Goal: Task Accomplishment & Management: Complete application form

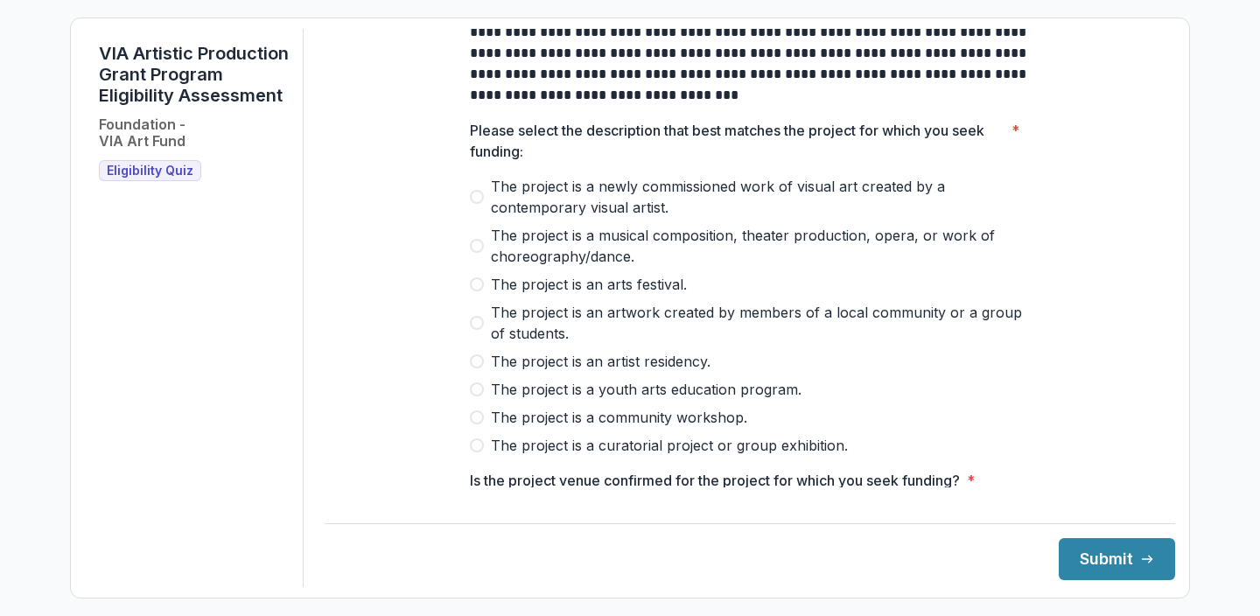
scroll to position [16, 0]
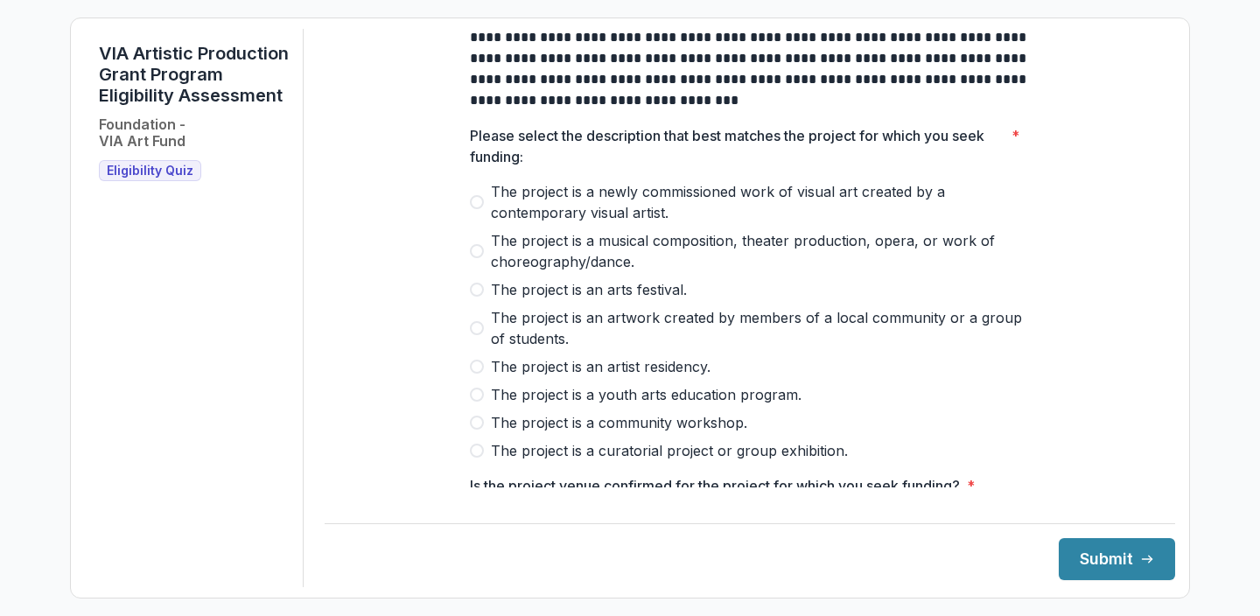
click at [550, 223] on span "The project is a newly commissioned work of visual art created by a contemporar…" at bounding box center [760, 202] width 539 height 42
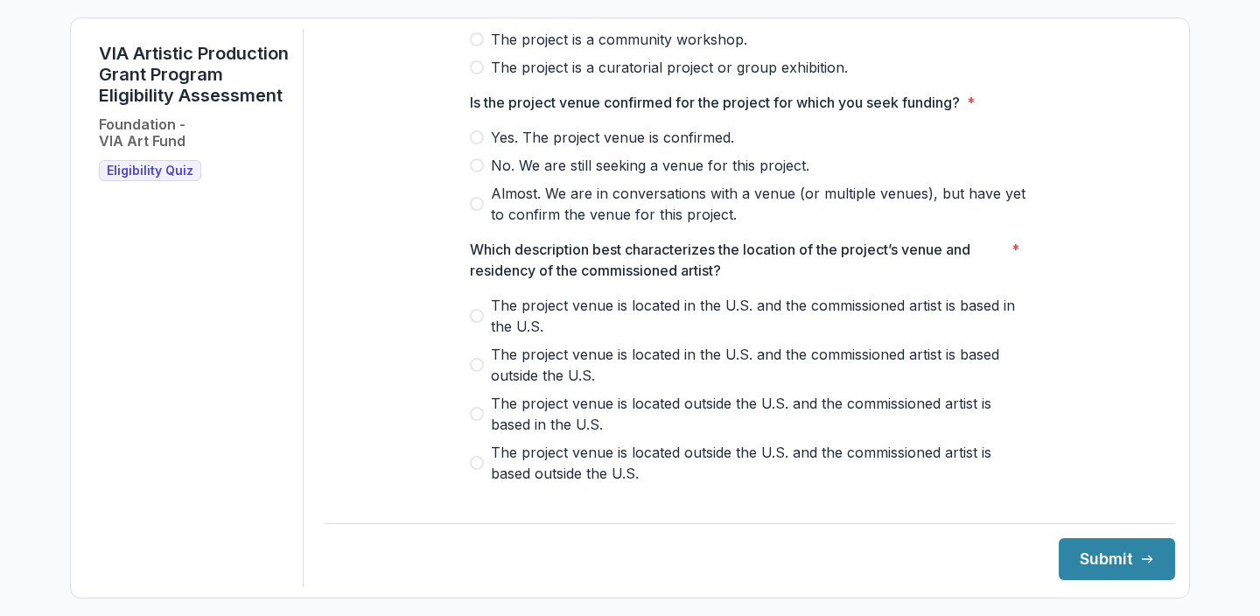
scroll to position [397, 0]
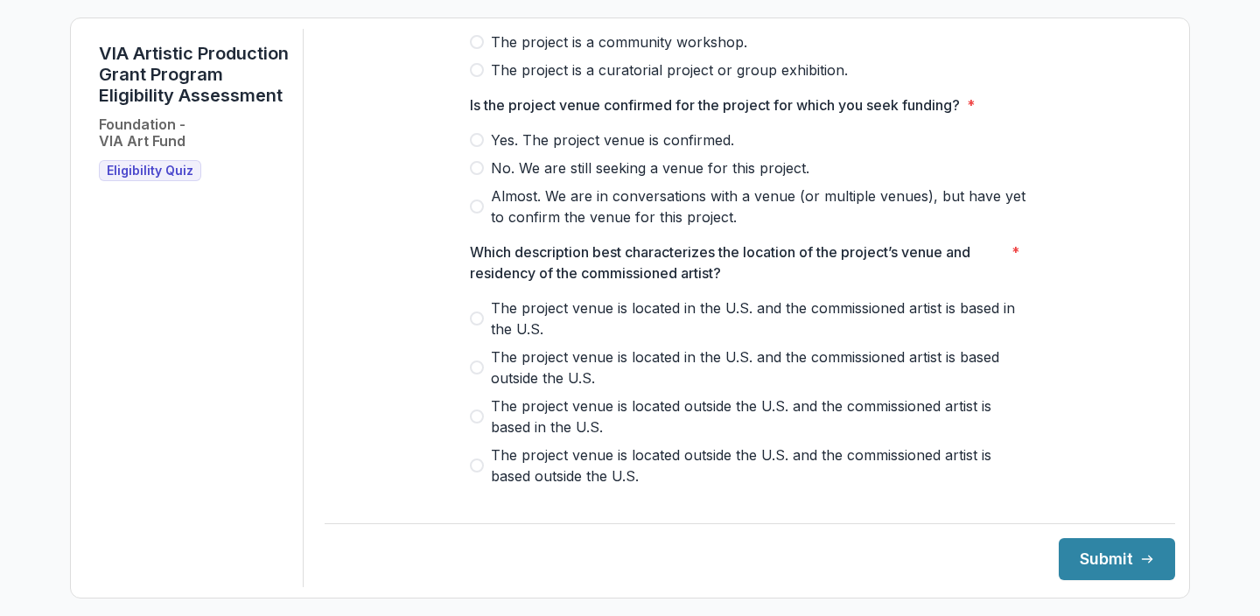
click at [561, 81] on span "The project is a curatorial project or group exhibition." at bounding box center [669, 70] width 357 height 21
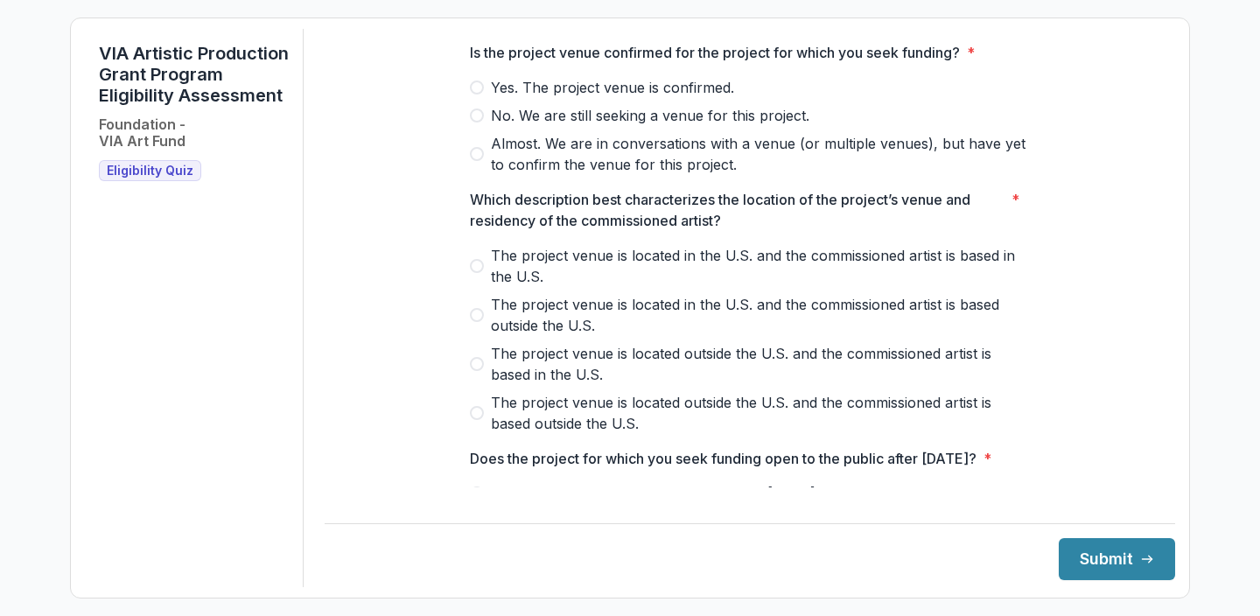
scroll to position [447, 0]
click at [529, 100] on span "Yes. The project venue is confirmed." at bounding box center [612, 89] width 243 height 21
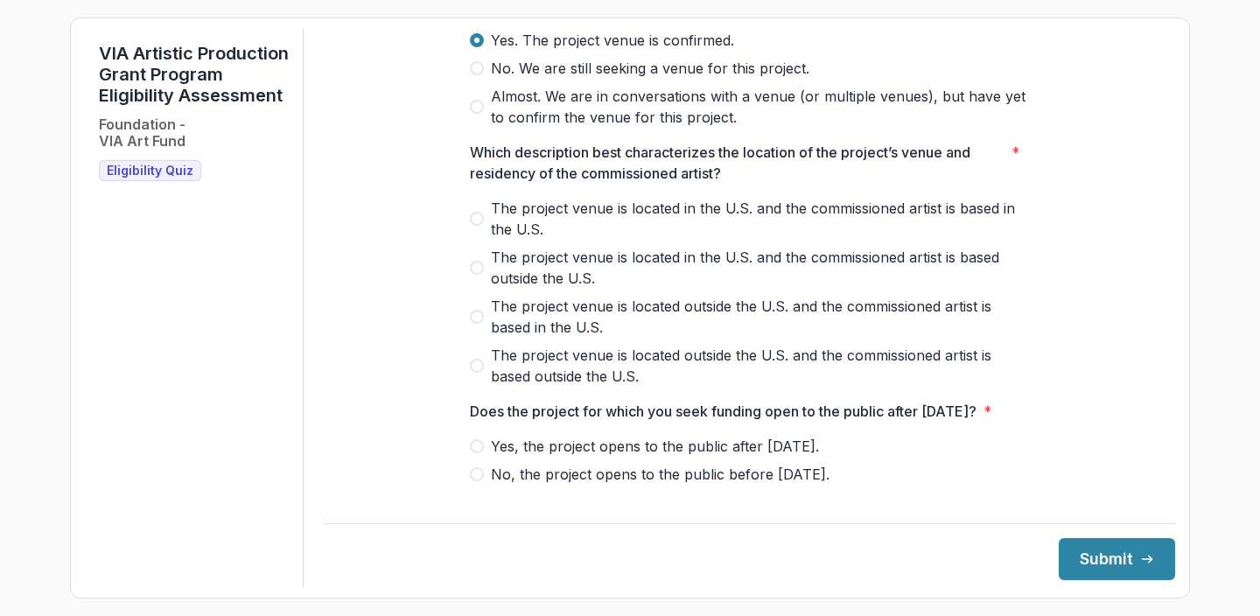
scroll to position [504, 0]
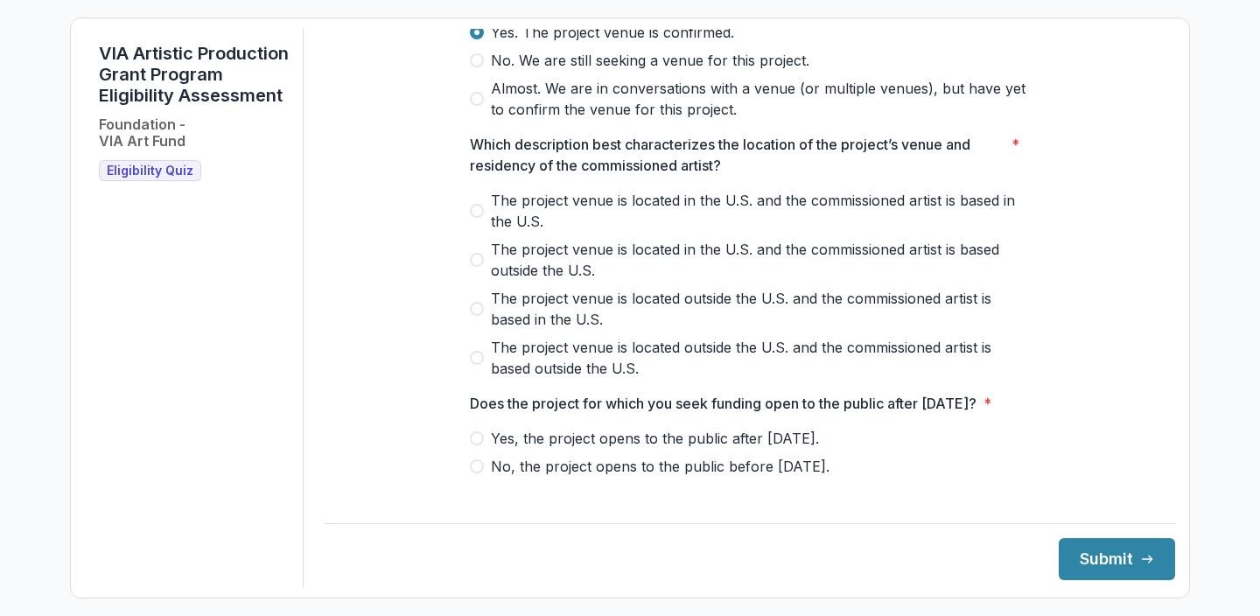
click at [534, 212] on span "The project venue is located in the U.S. and the commissioned artist is based i…" at bounding box center [760, 211] width 539 height 42
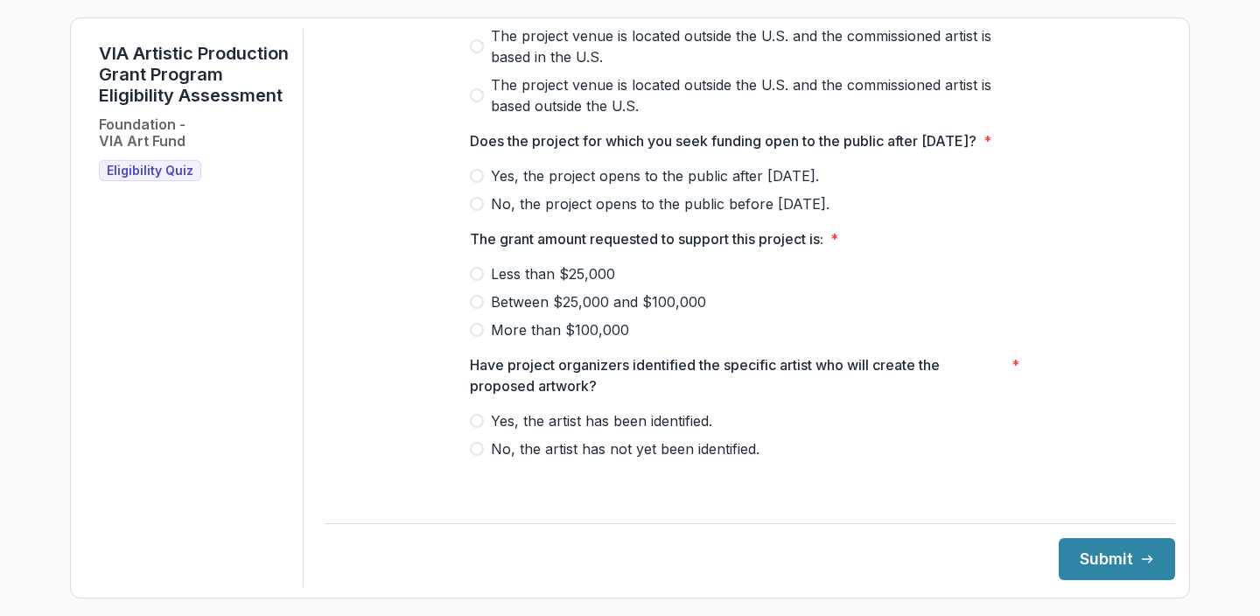
scroll to position [787, 0]
click at [505, 186] on span "Yes, the project opens to the public after May 1, 2026." at bounding box center [655, 175] width 328 height 21
click at [518, 312] on span "Between $25,000 and $100,000" at bounding box center [598, 301] width 215 height 21
click at [608, 424] on span "Yes, the artist has been identified." at bounding box center [601, 421] width 221 height 21
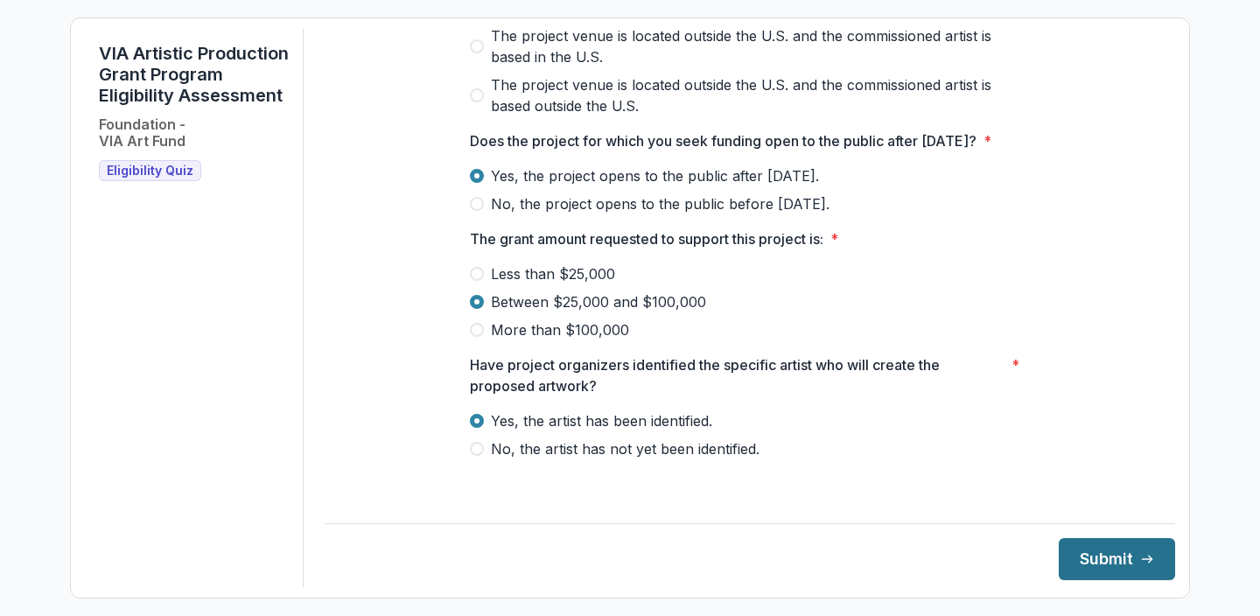
click at [1076, 555] on button "Submit" at bounding box center [1117, 559] width 116 height 42
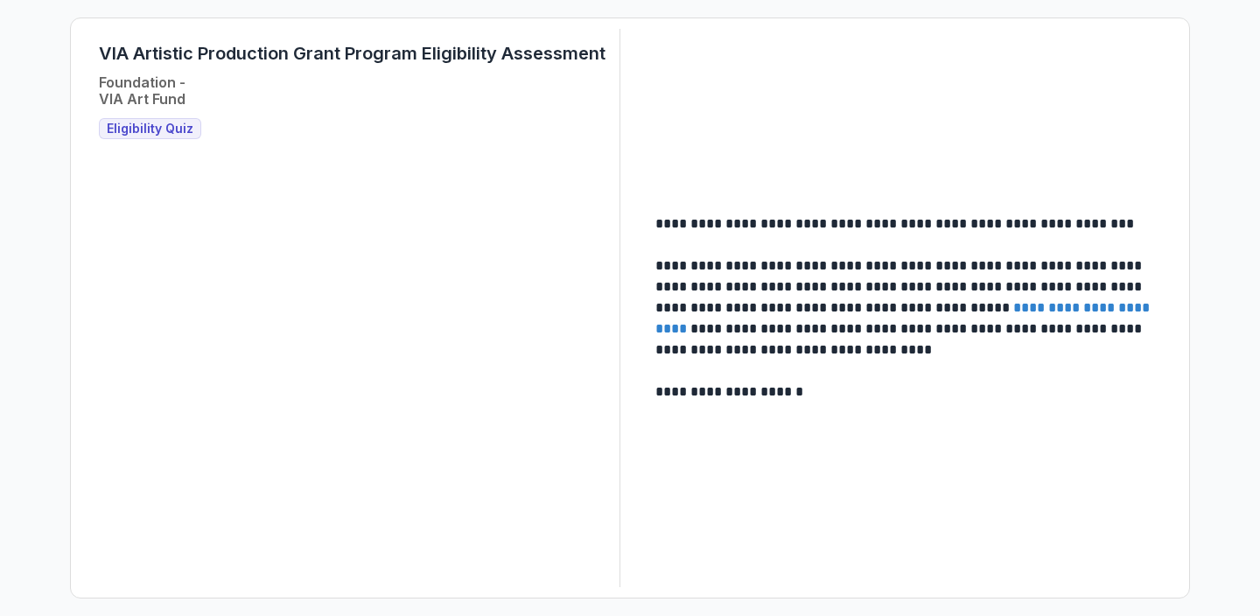
click at [1041, 306] on link "**********" at bounding box center [905, 318] width 498 height 34
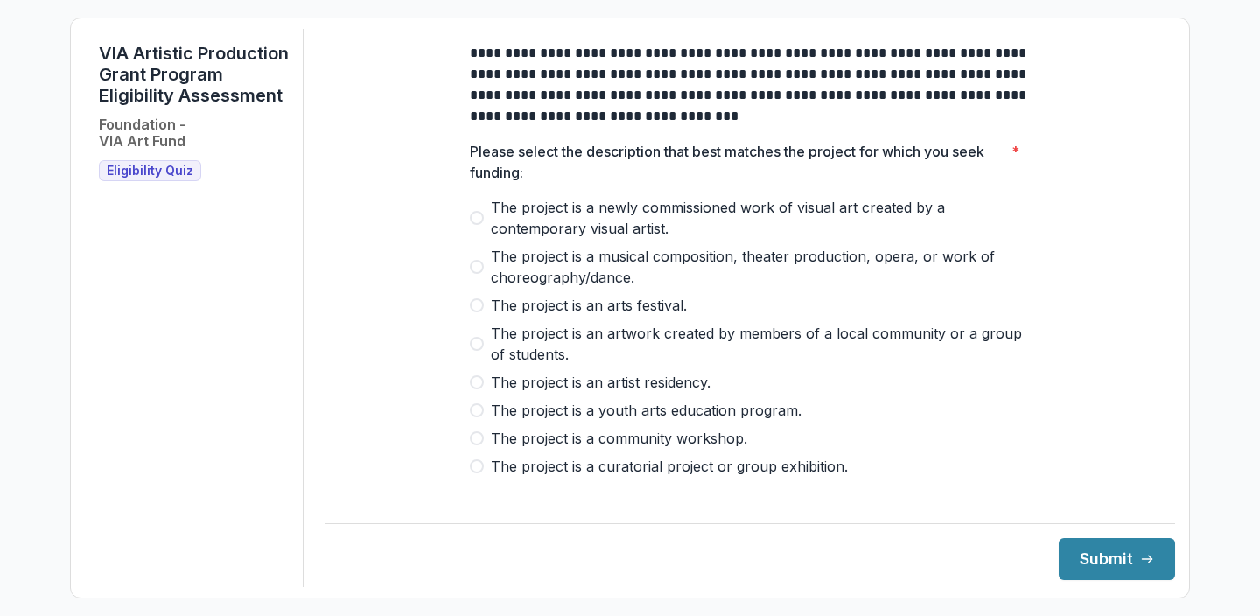
scroll to position [788, 0]
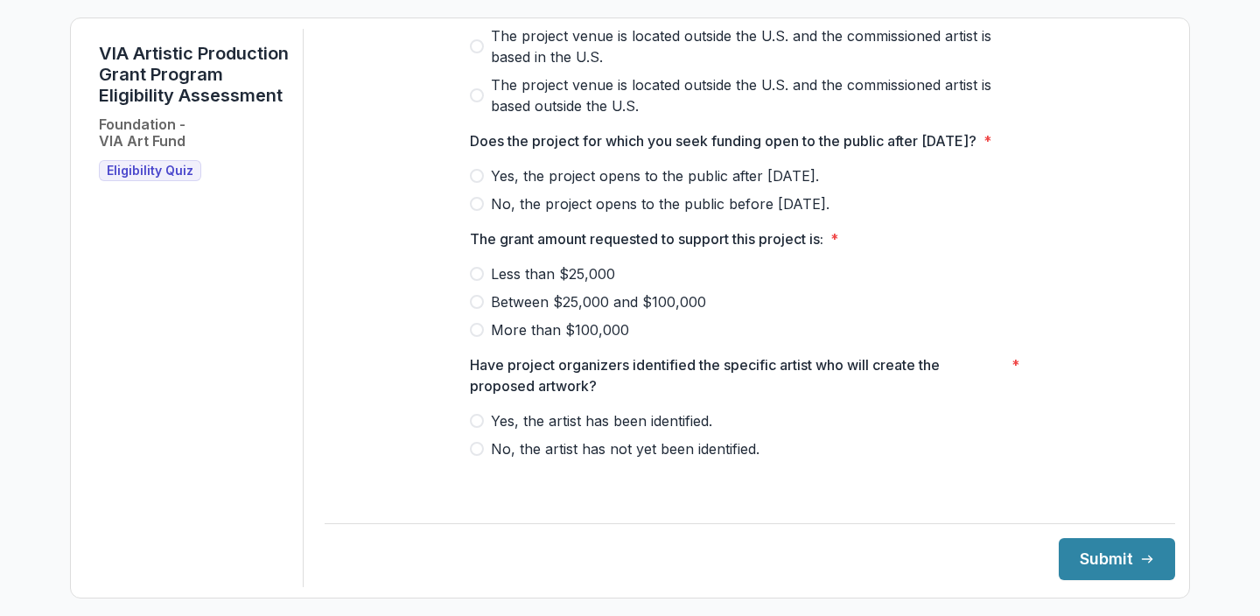
click at [541, 312] on span "Between $25,000 and $100,000" at bounding box center [598, 301] width 215 height 21
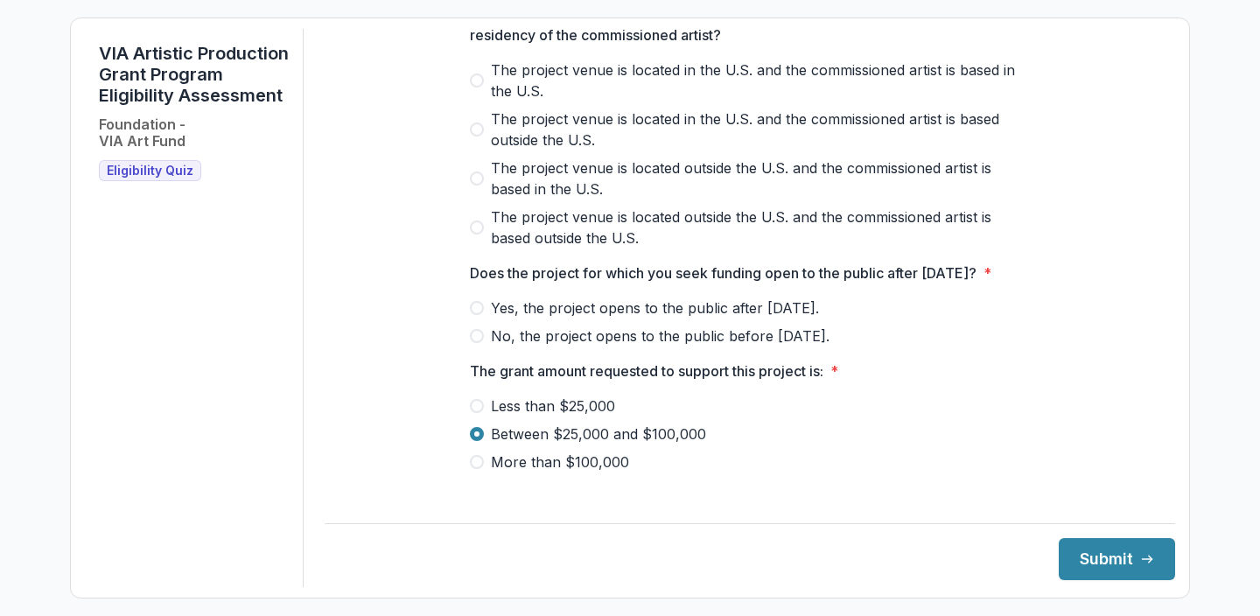
scroll to position [669, 0]
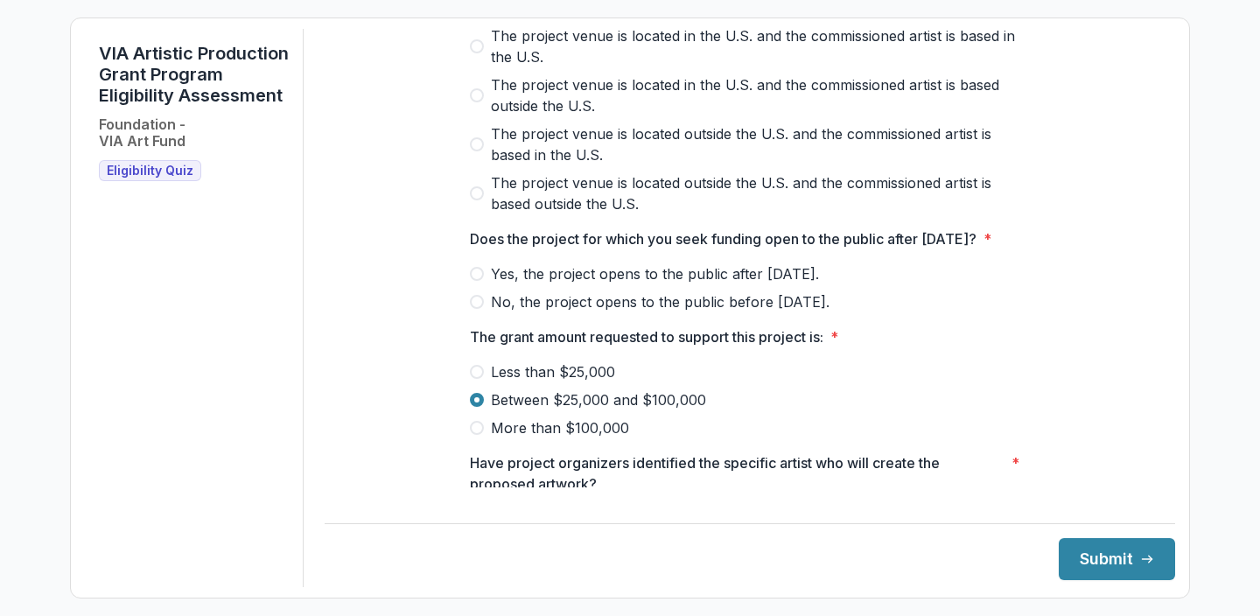
click at [538, 284] on span "Yes, the project opens to the public after May 1, 2026." at bounding box center [655, 273] width 328 height 21
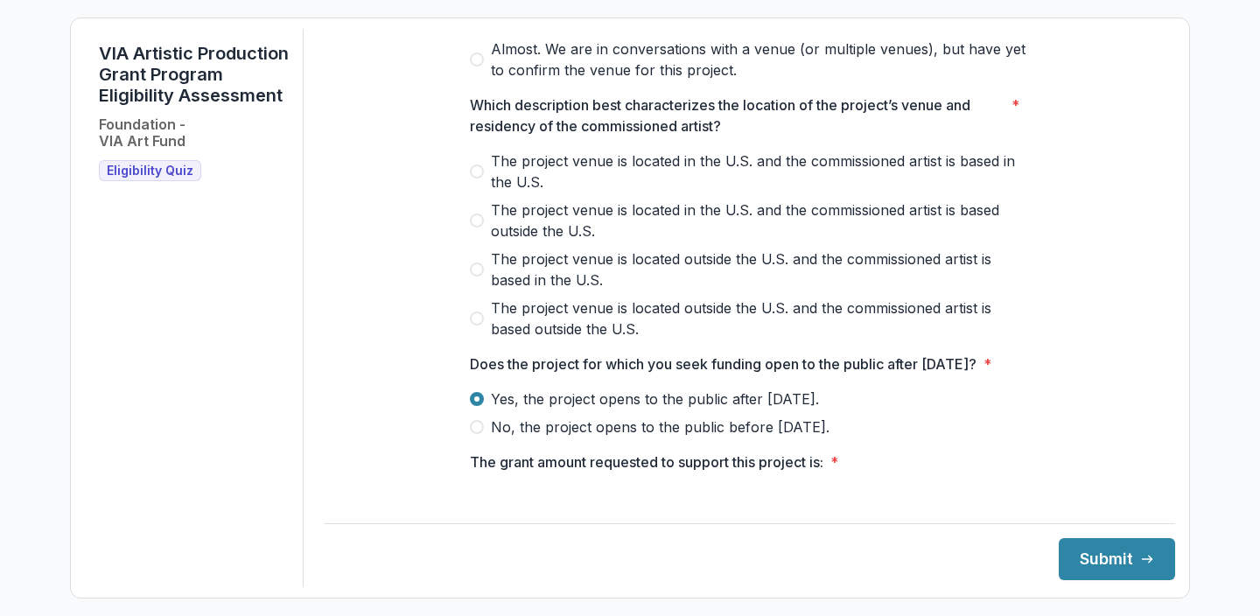
scroll to position [540, 0]
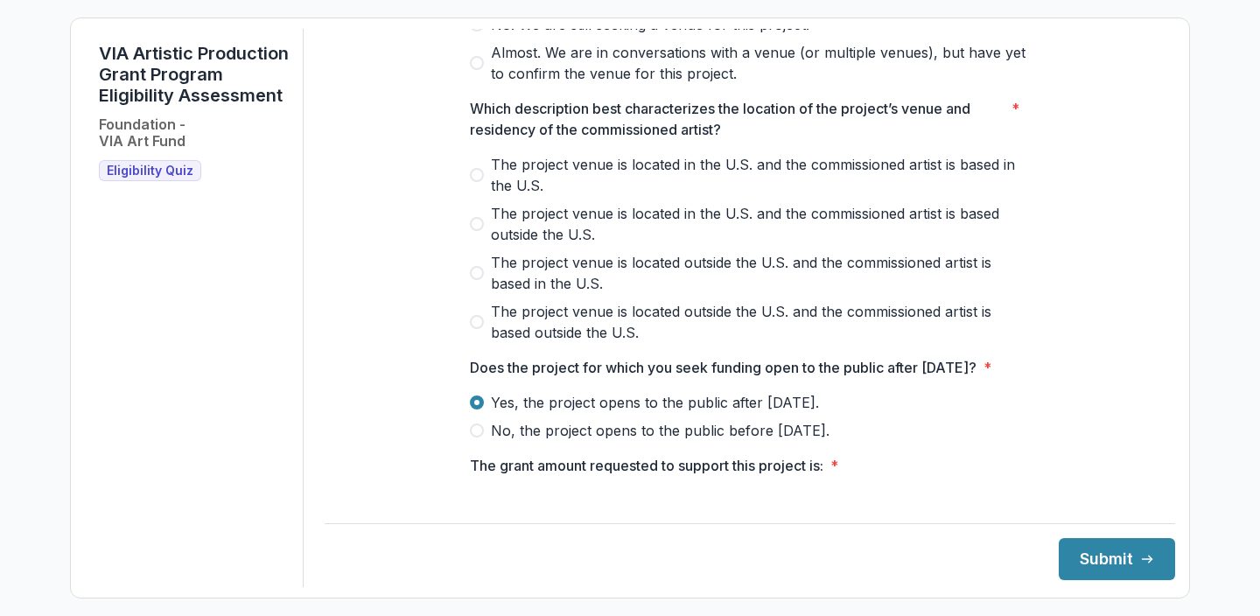
click at [535, 184] on span "The project venue is located in the U.S. and the commissioned artist is based i…" at bounding box center [760, 175] width 539 height 42
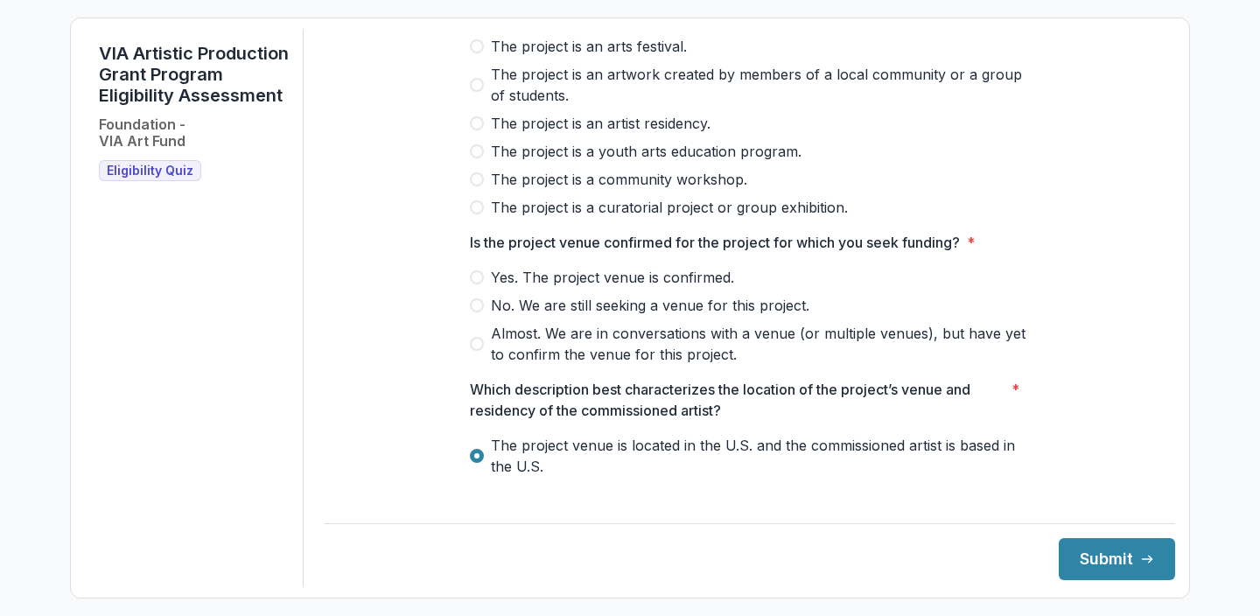
scroll to position [203, 0]
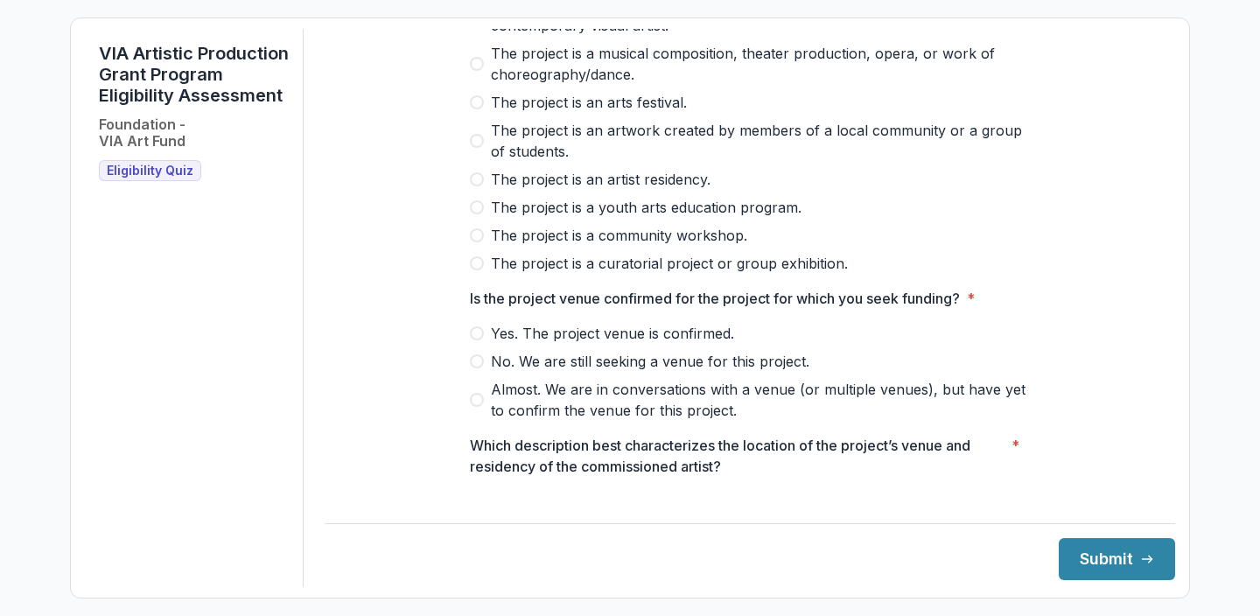
click at [532, 344] on span "Yes. The project venue is confirmed." at bounding box center [612, 333] width 243 height 21
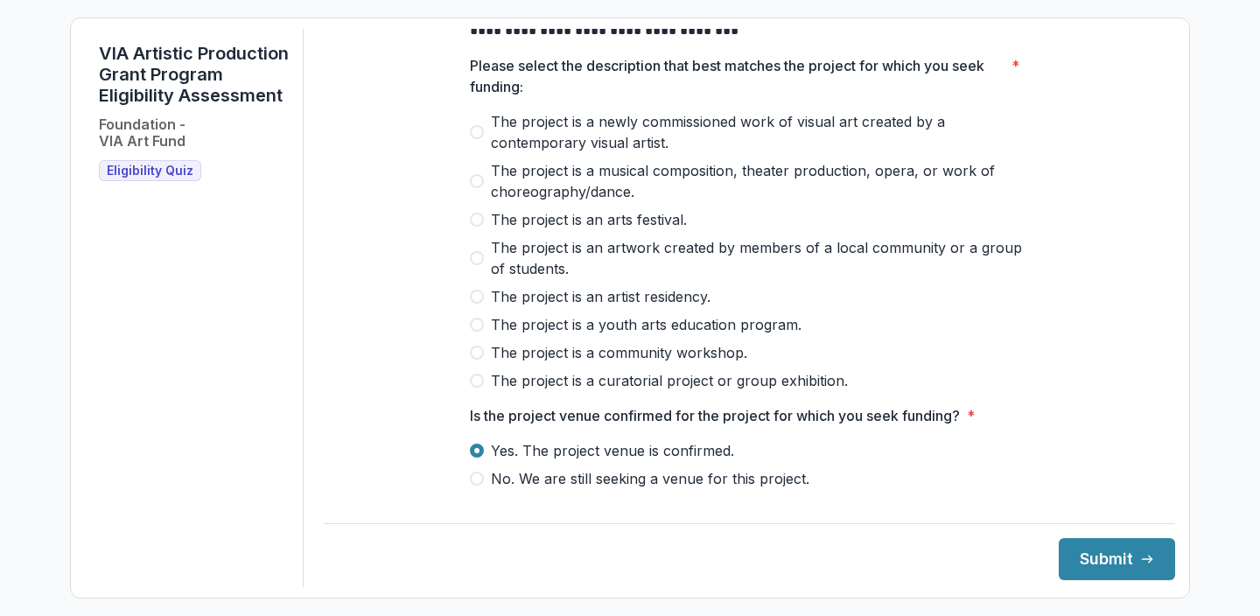
scroll to position [80, 0]
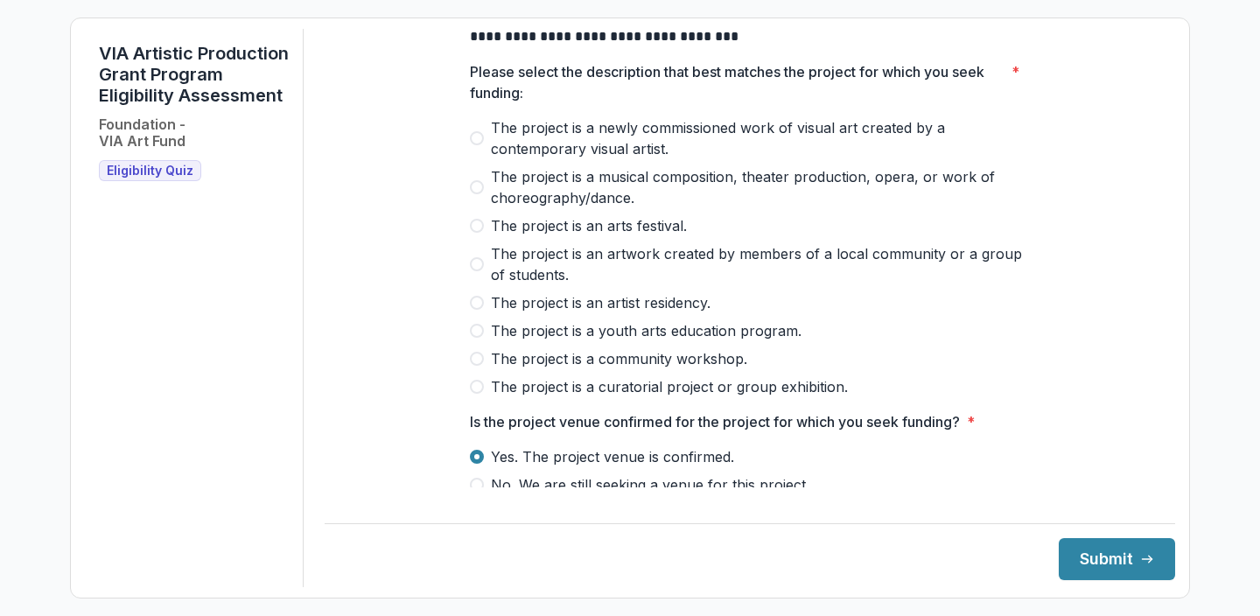
click at [604, 141] on span "The project is a newly commissioned work of visual art created by a contemporar…" at bounding box center [760, 138] width 539 height 42
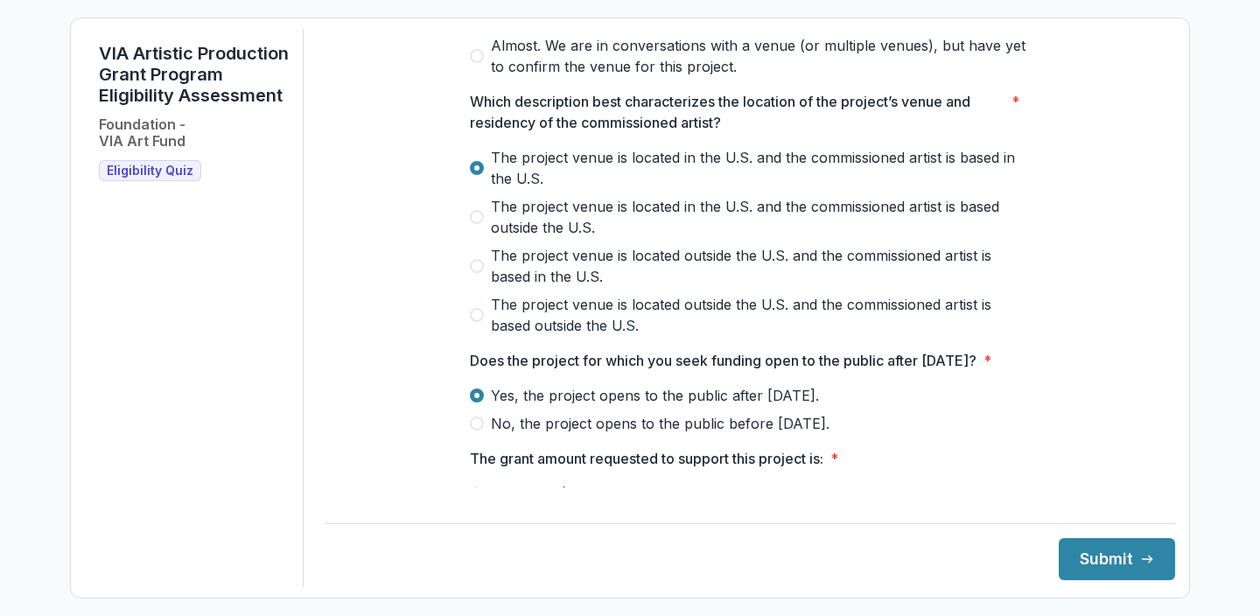
scroll to position [788, 0]
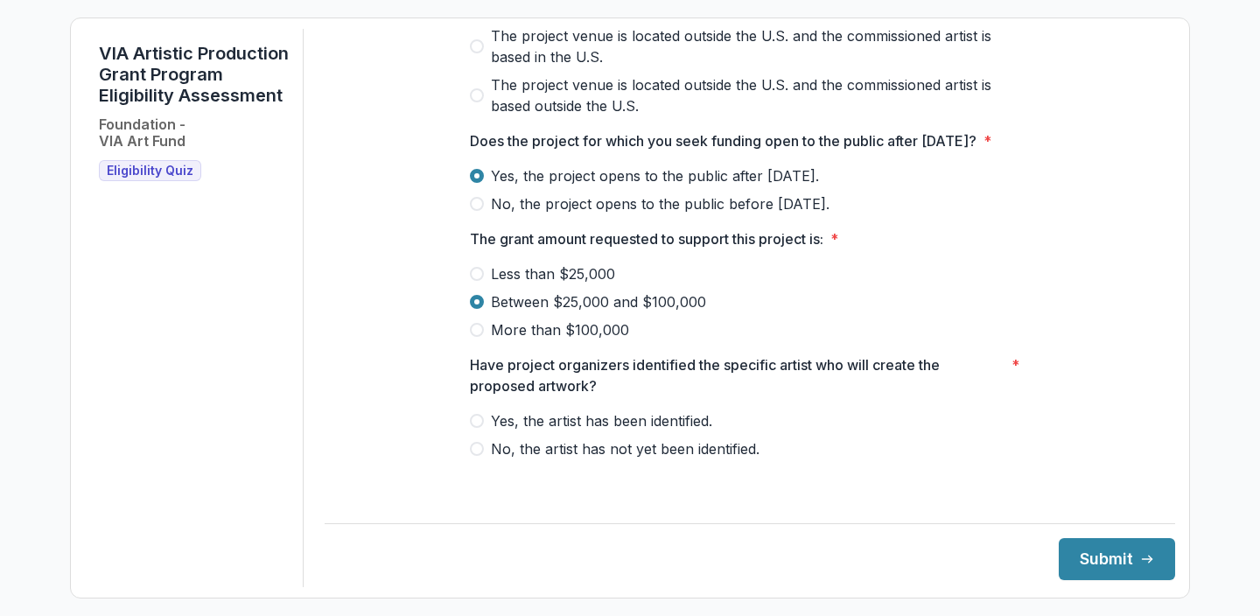
click at [495, 432] on span "Yes, the artist has been identified." at bounding box center [601, 421] width 221 height 21
click at [1076, 555] on button "Submit" at bounding box center [1117, 559] width 116 height 42
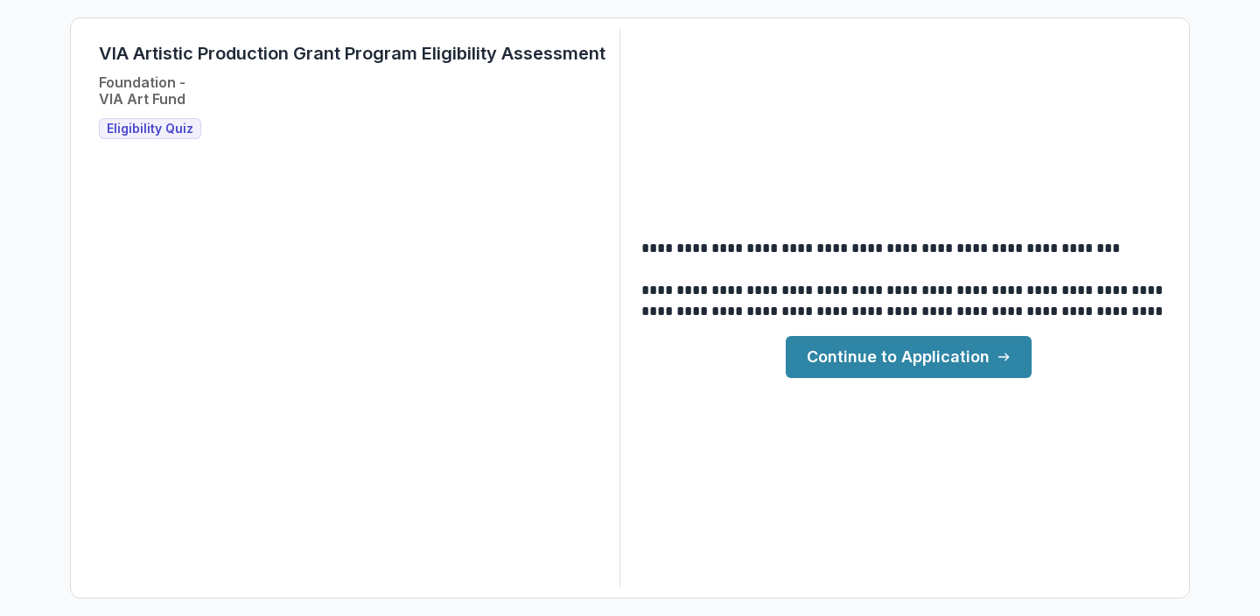
click at [896, 365] on link "Continue to Application" at bounding box center [909, 357] width 246 height 42
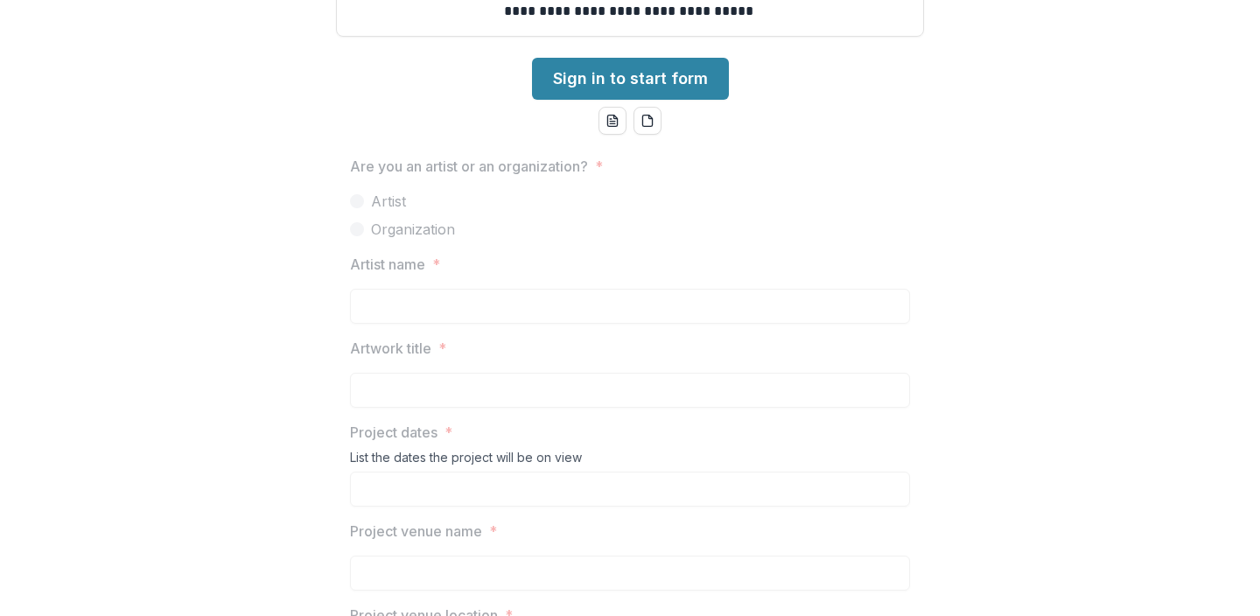
scroll to position [447, 0]
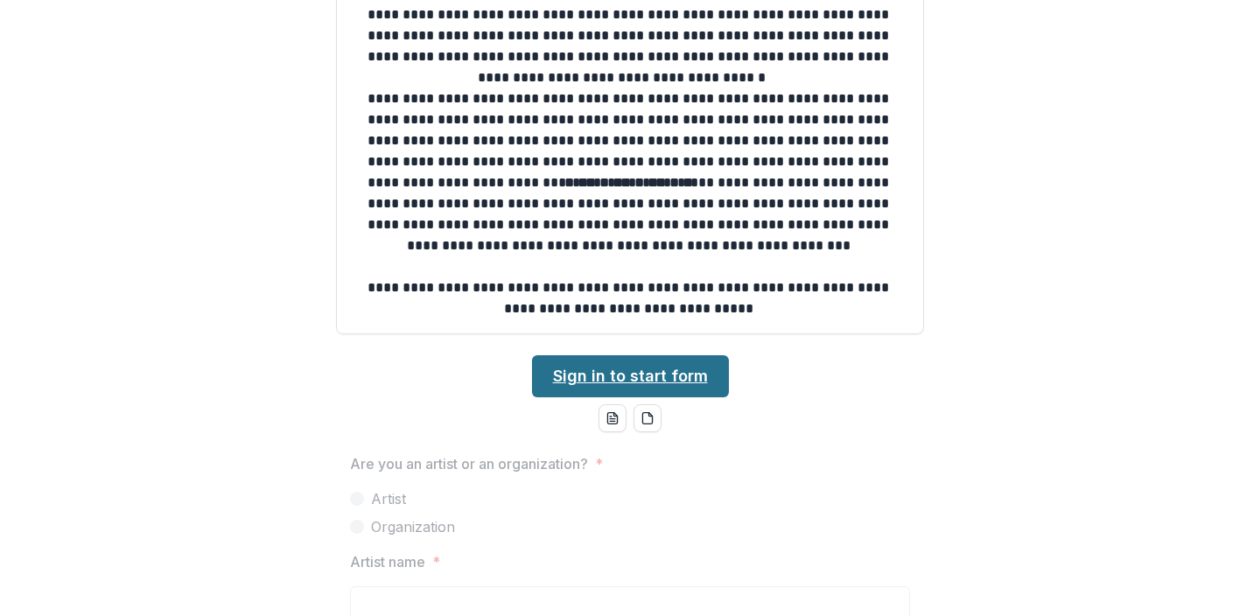
click at [644, 382] on link "Sign in to start form" at bounding box center [630, 376] width 197 height 42
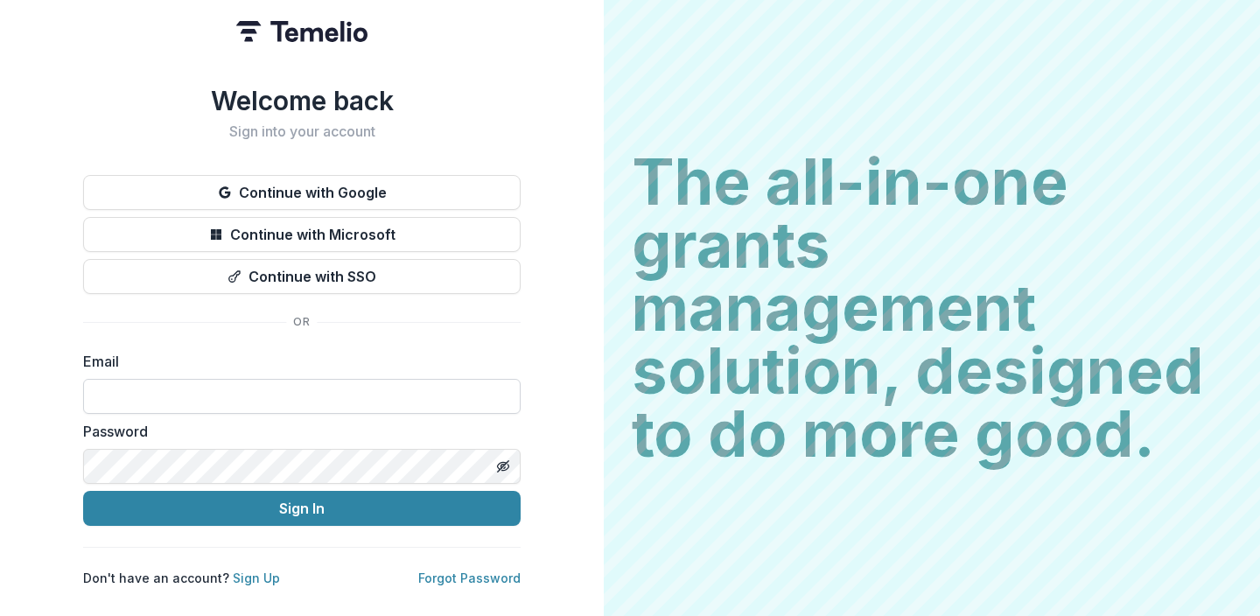
click at [176, 404] on input at bounding box center [302, 396] width 438 height 35
type input "**********"
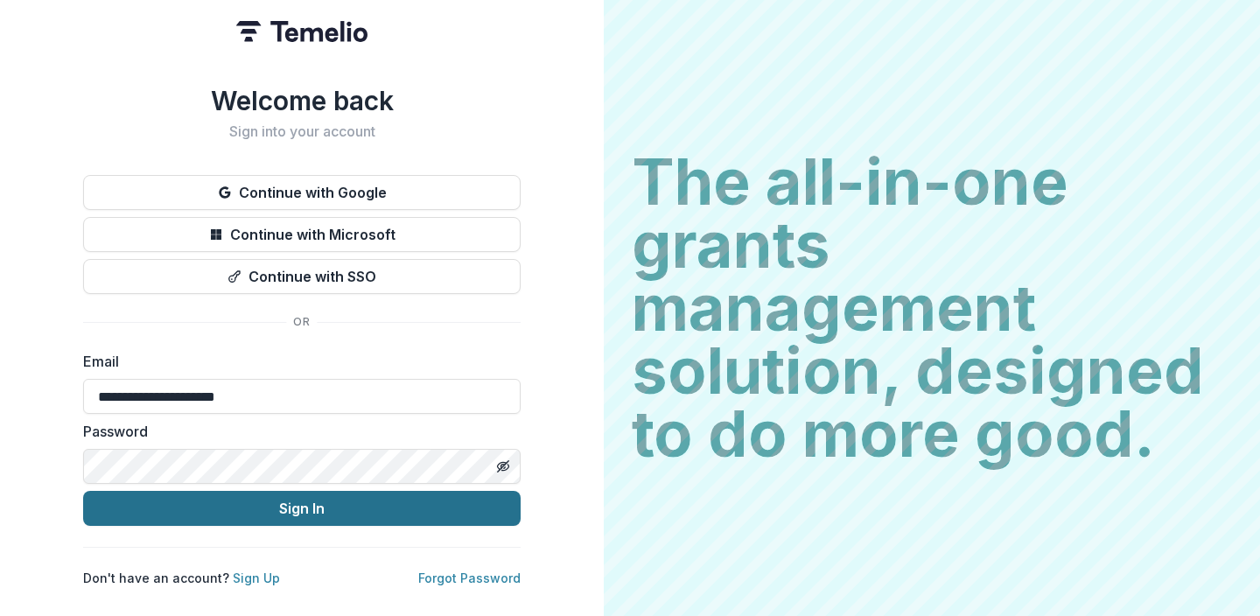
click at [246, 509] on button "Sign In" at bounding box center [302, 508] width 438 height 35
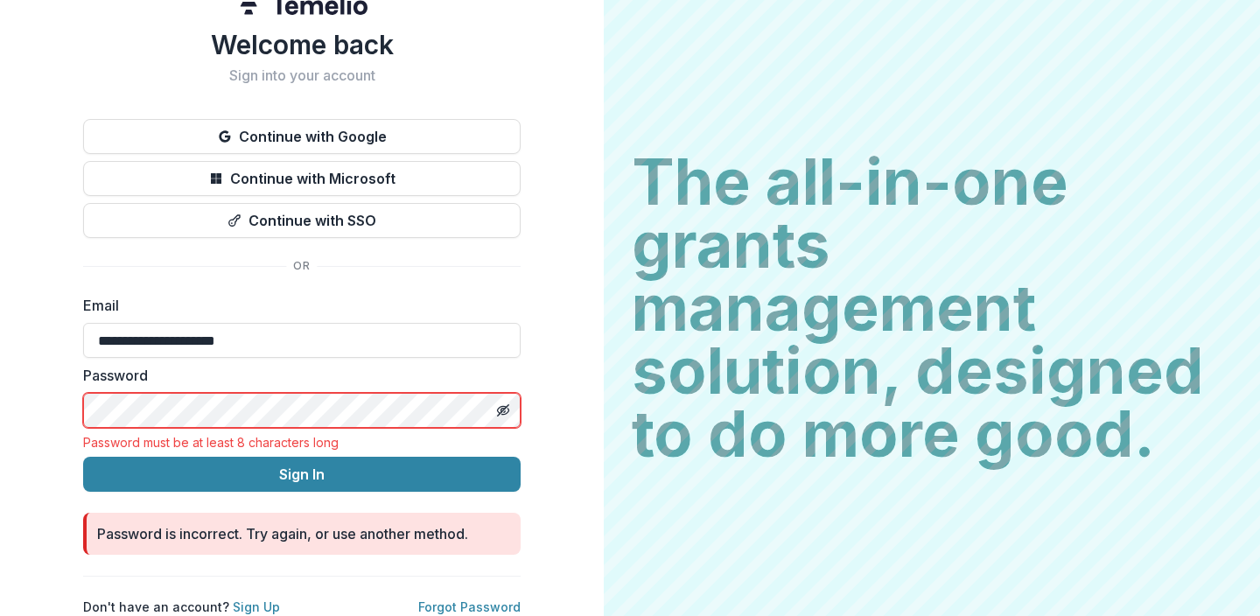
scroll to position [39, 0]
click at [254, 600] on link "Sign Up" at bounding box center [256, 607] width 47 height 15
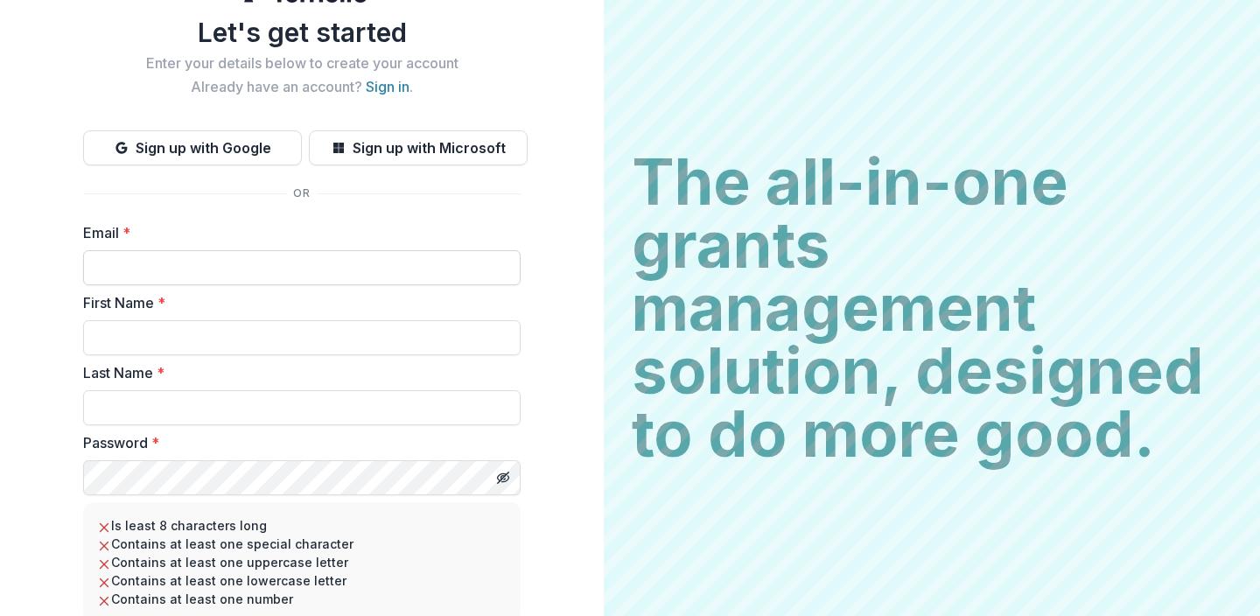
click at [355, 261] on input "Email *" at bounding box center [302, 267] width 438 height 35
type input "**********"
click at [288, 340] on input "First Name *" at bounding box center [302, 337] width 438 height 35
type input "******"
click at [157, 421] on input "Last Name *" at bounding box center [302, 407] width 438 height 35
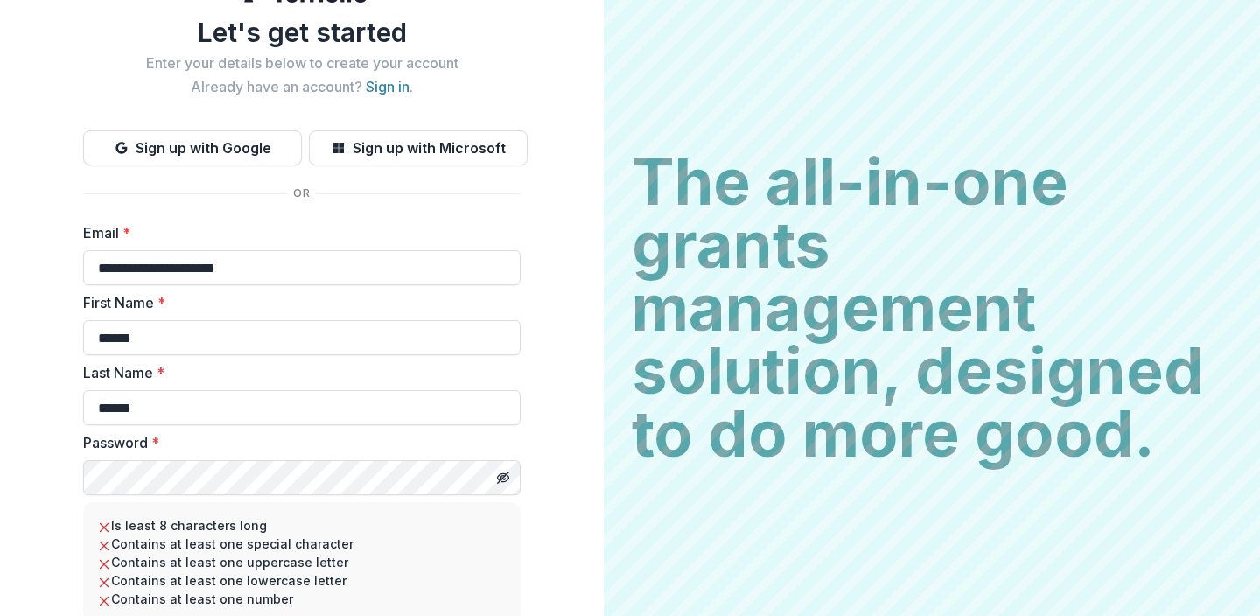
type input "******"
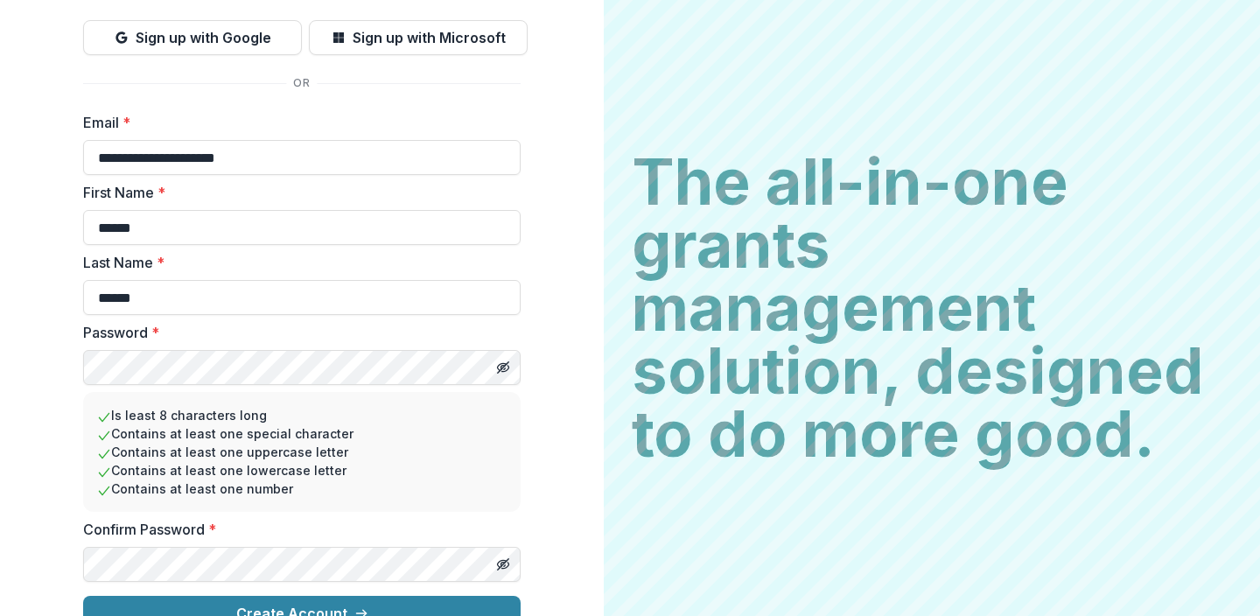
scroll to position [179, 0]
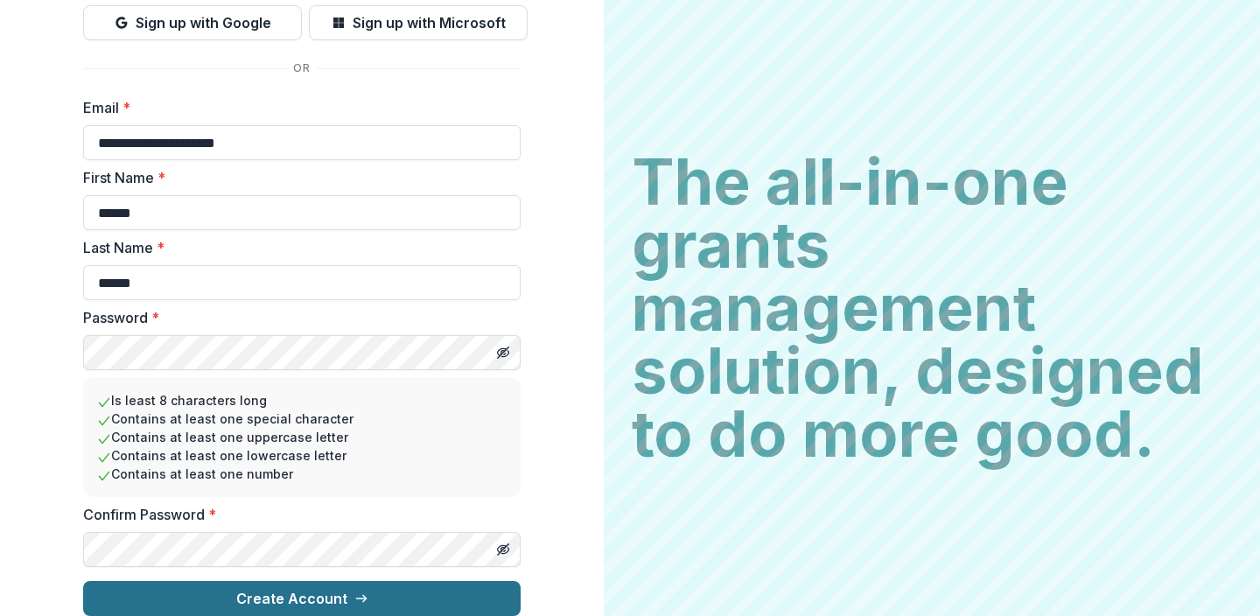
click at [255, 581] on button "Create Account" at bounding box center [302, 598] width 438 height 35
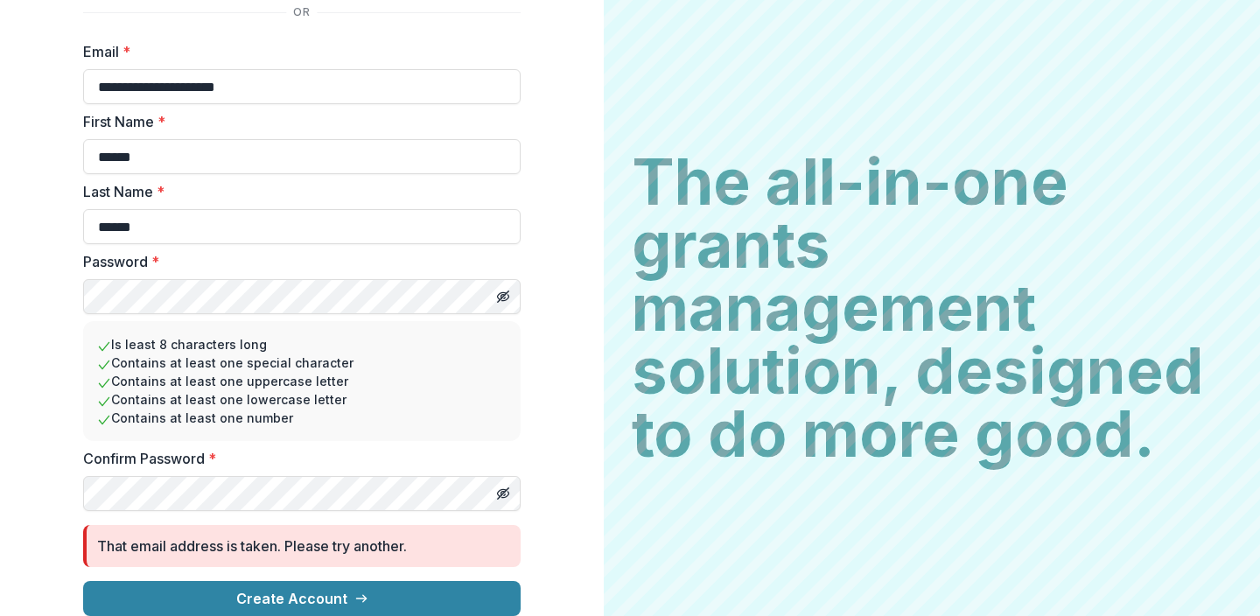
scroll to position [235, 0]
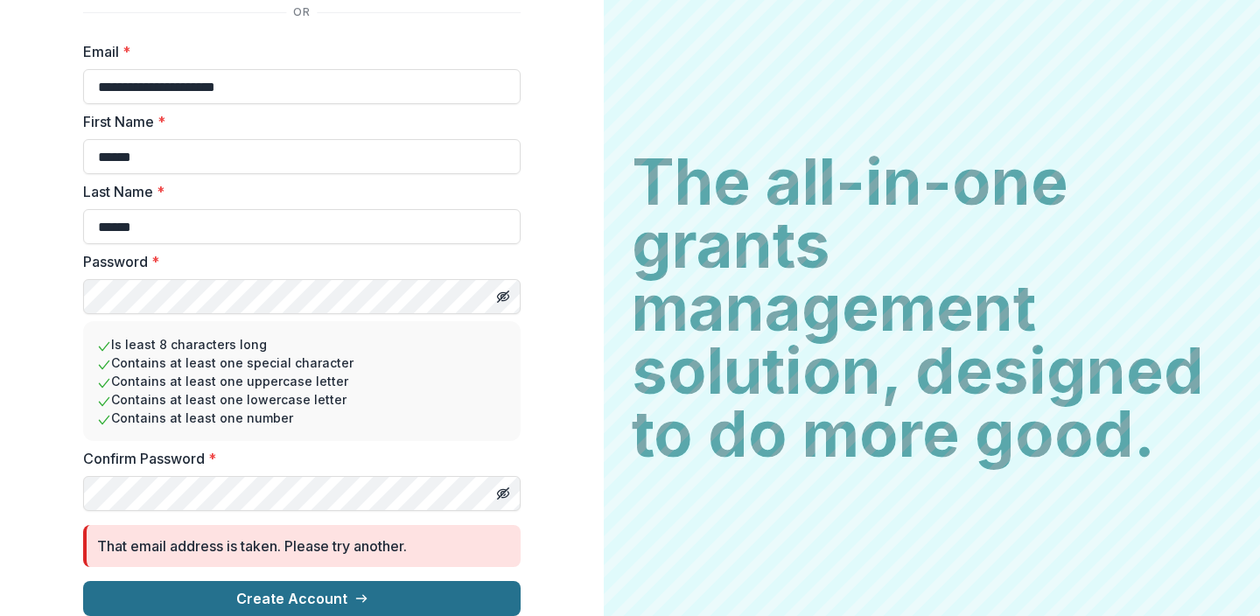
click at [319, 581] on button "Create Account" at bounding box center [302, 598] width 438 height 35
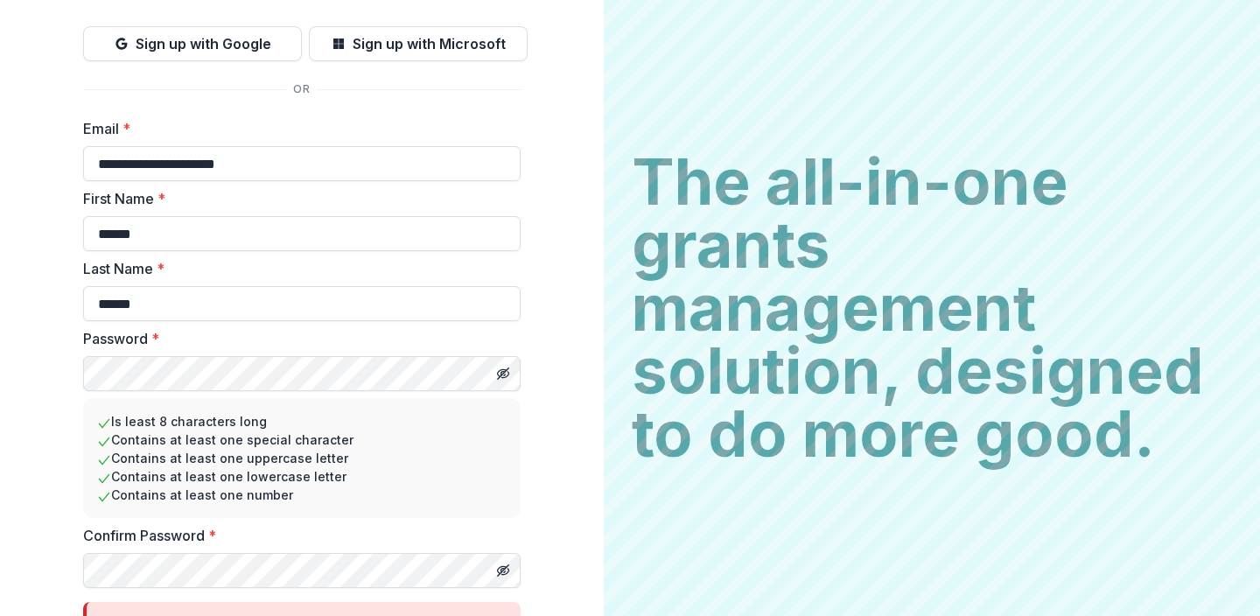
scroll to position [0, 0]
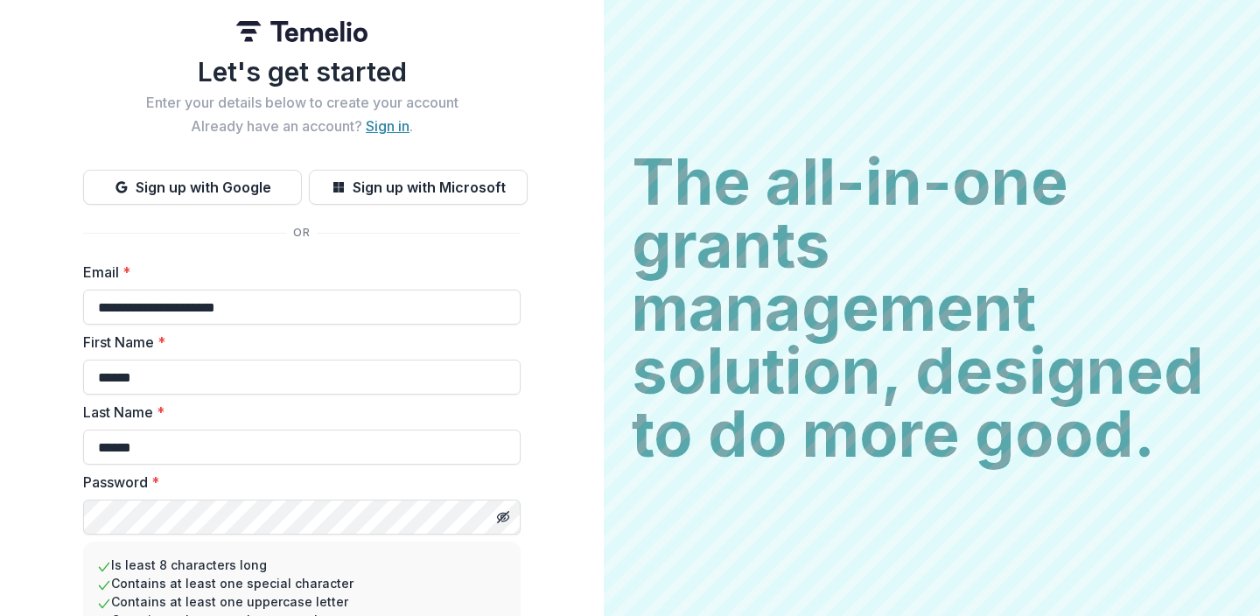
click at [372, 122] on link "Sign in" at bounding box center [388, 126] width 44 height 18
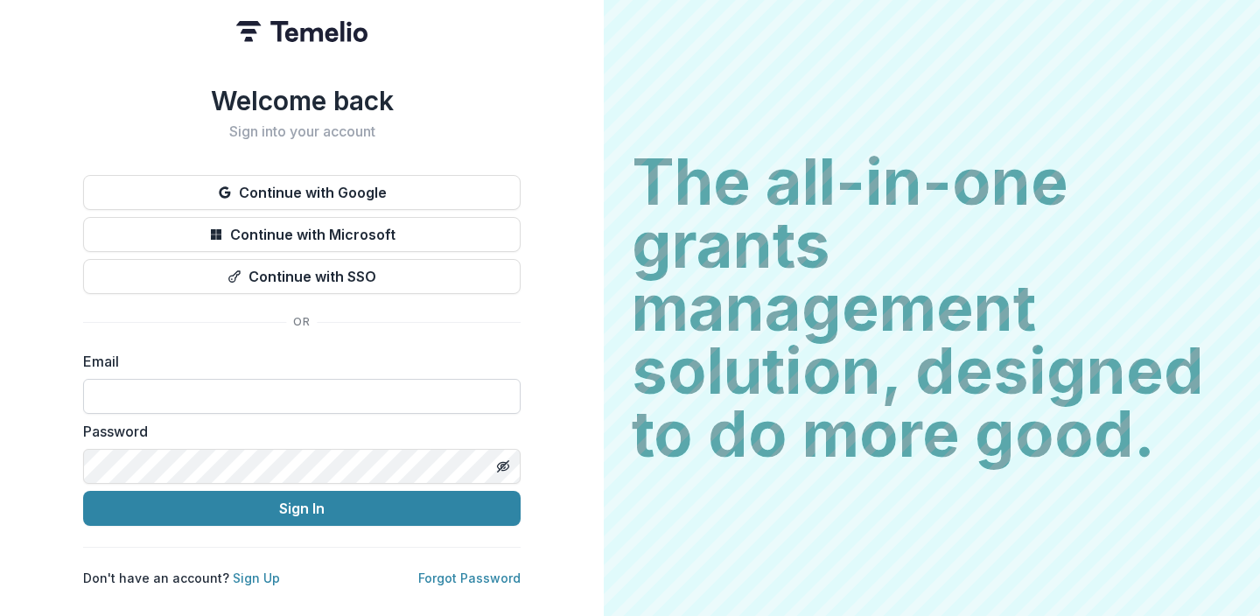
click at [242, 388] on input at bounding box center [302, 396] width 438 height 35
type input "**********"
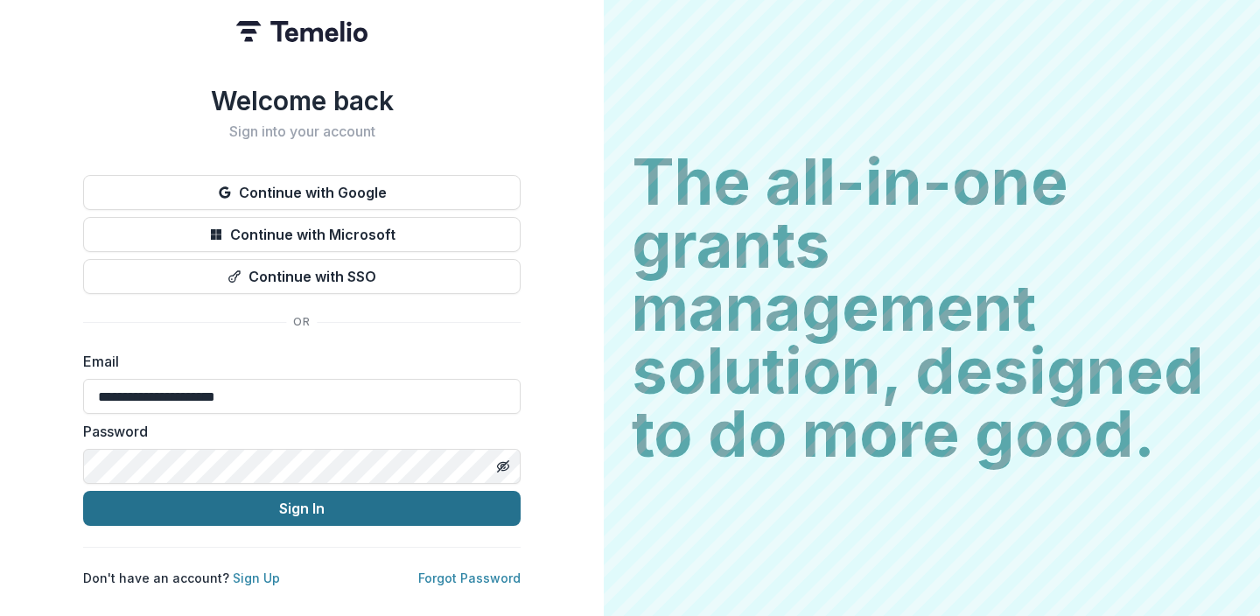
click at [260, 500] on button "Sign In" at bounding box center [302, 508] width 438 height 35
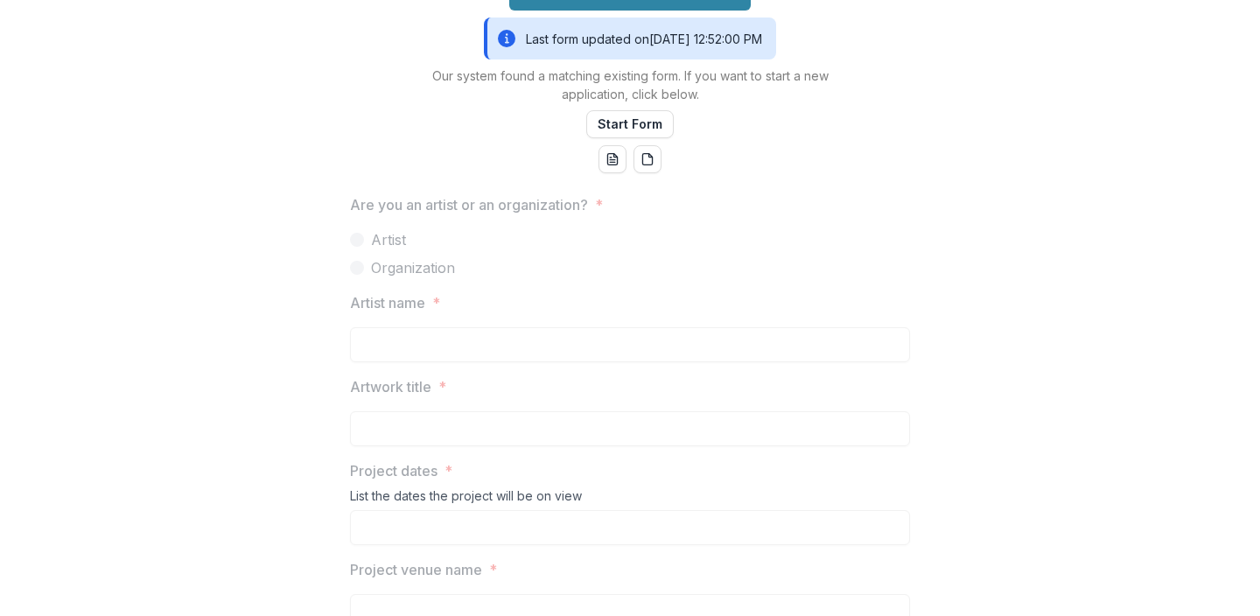
scroll to position [583, 0]
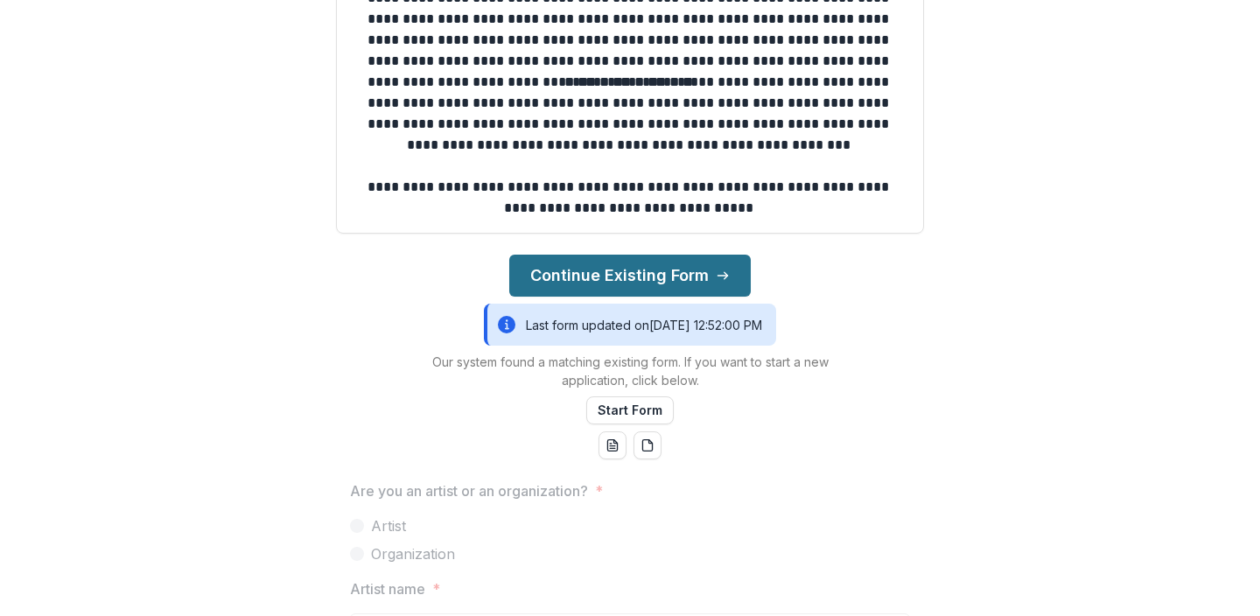
click at [660, 270] on button "Continue Existing Form" at bounding box center [630, 276] width 242 height 42
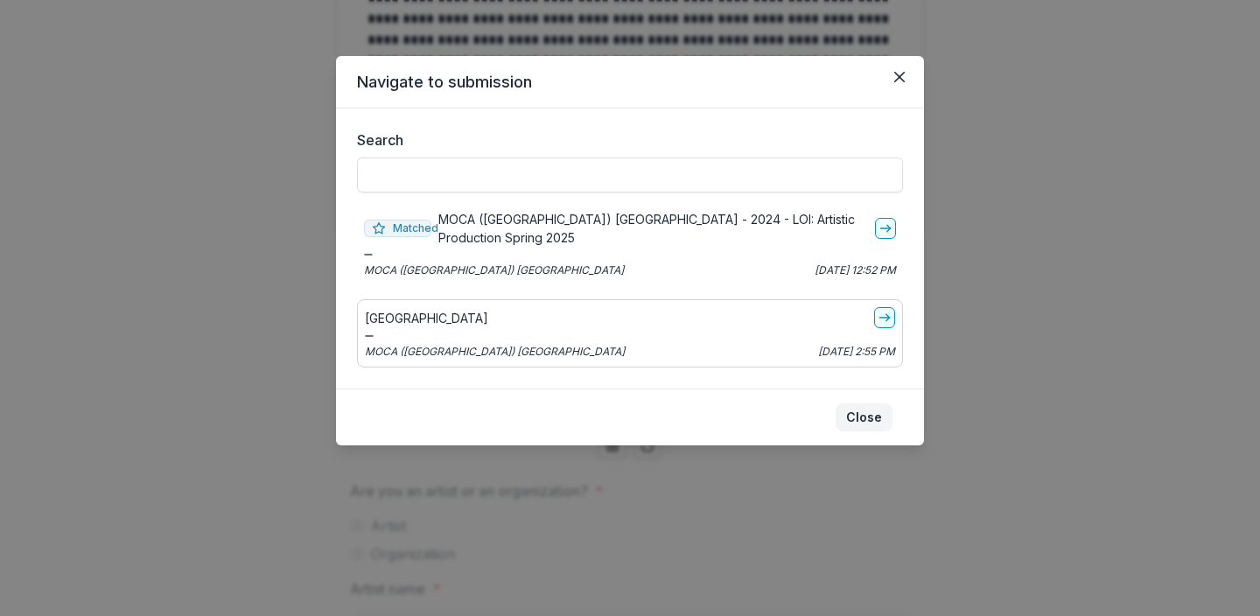
click at [862, 414] on button "Close" at bounding box center [864, 418] width 57 height 28
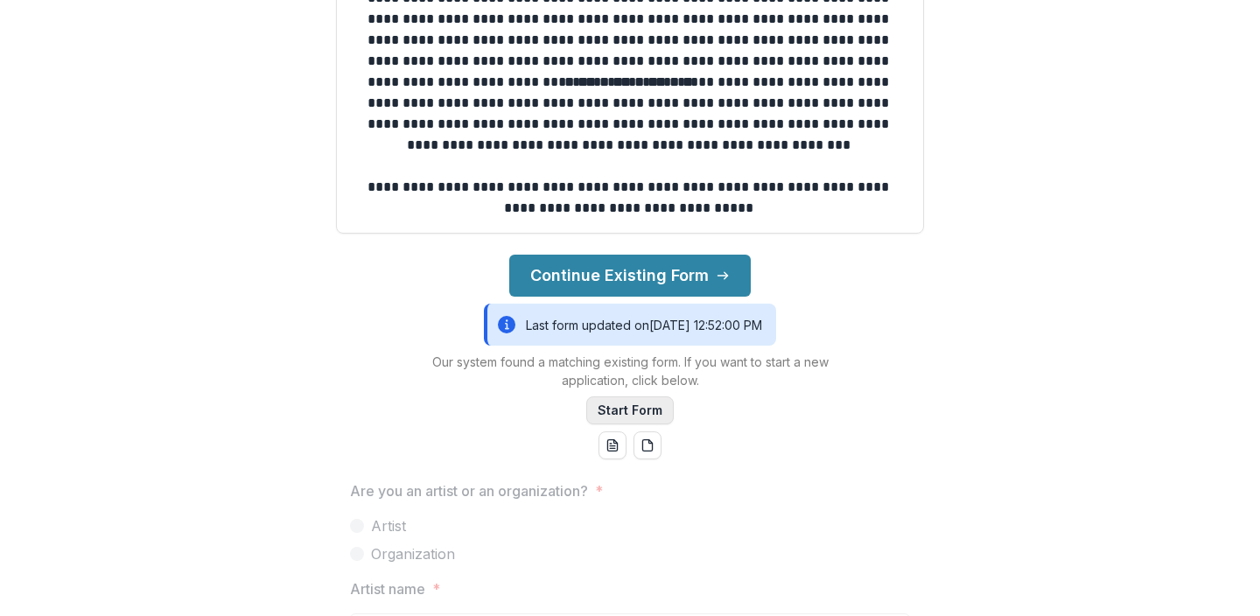
click at [620, 413] on button "Start Form" at bounding box center [630, 411] width 88 height 28
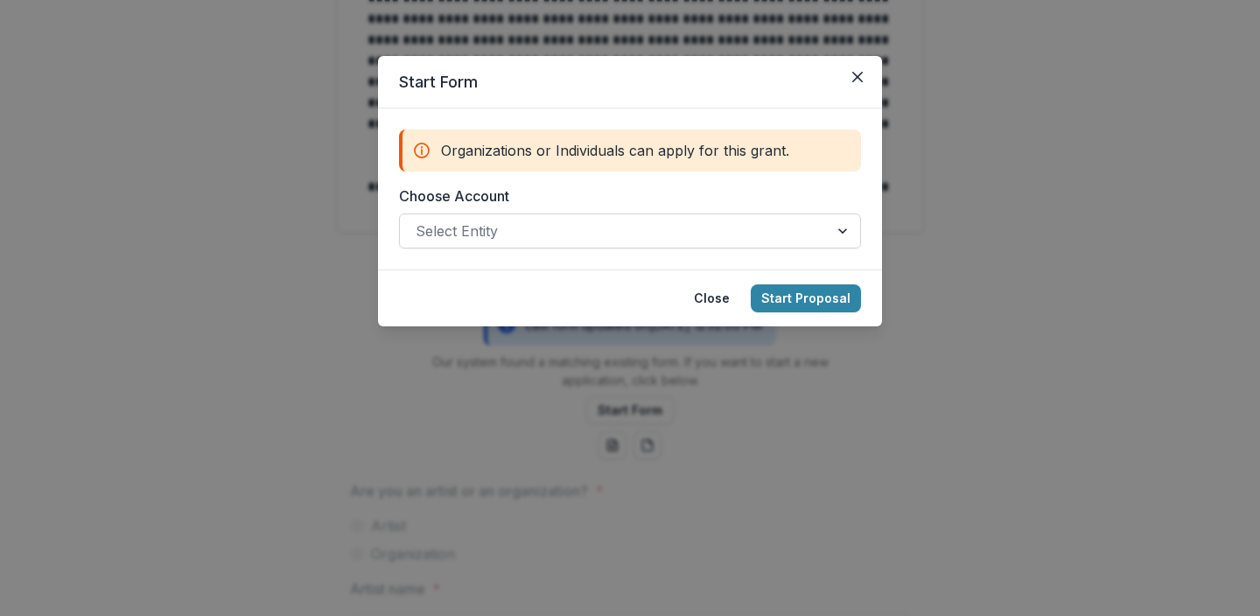
click at [675, 236] on div at bounding box center [614, 231] width 397 height 25
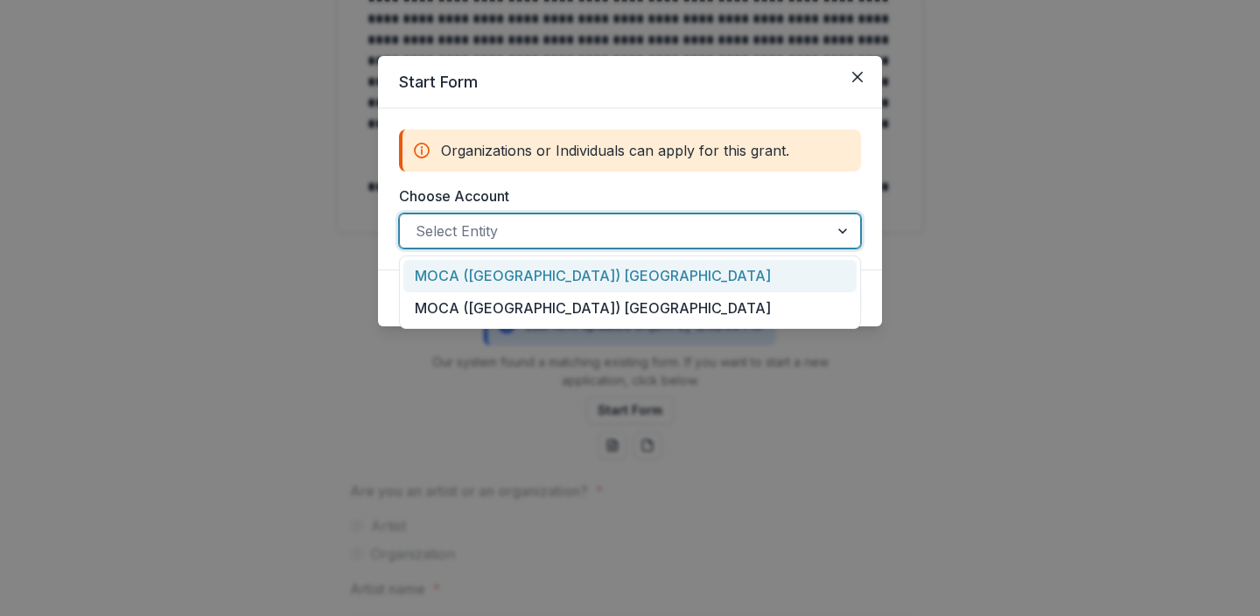
click at [631, 271] on div "MOCA ([GEOGRAPHIC_DATA]) [GEOGRAPHIC_DATA]" at bounding box center [630, 276] width 453 height 32
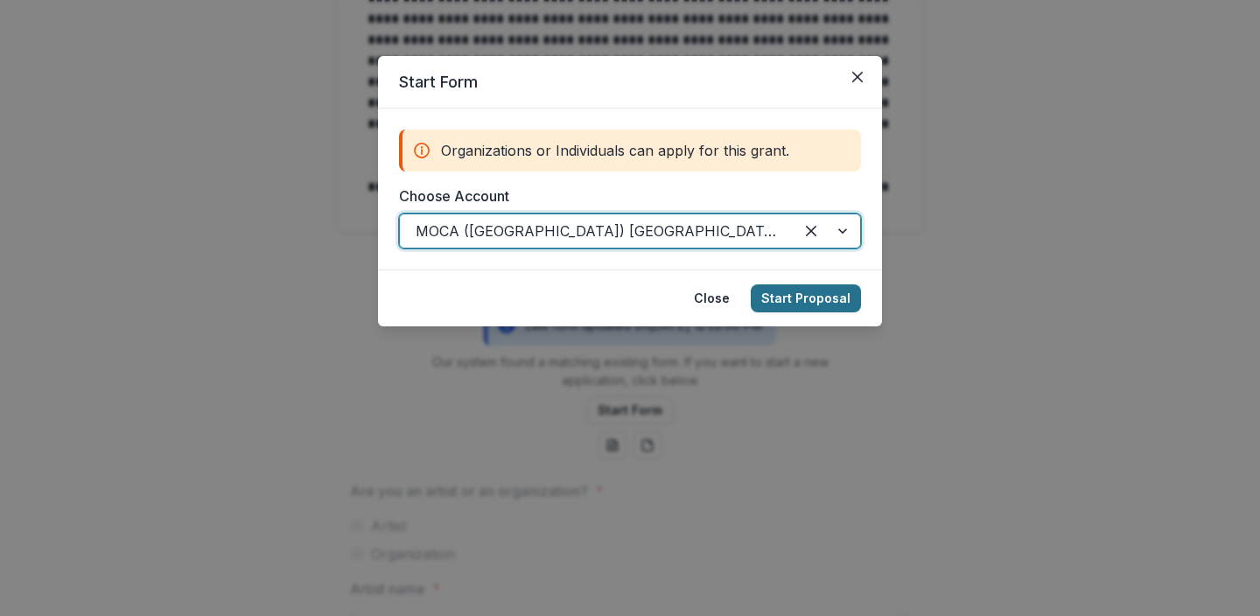
click at [794, 296] on button "Start Proposal" at bounding box center [806, 298] width 110 height 28
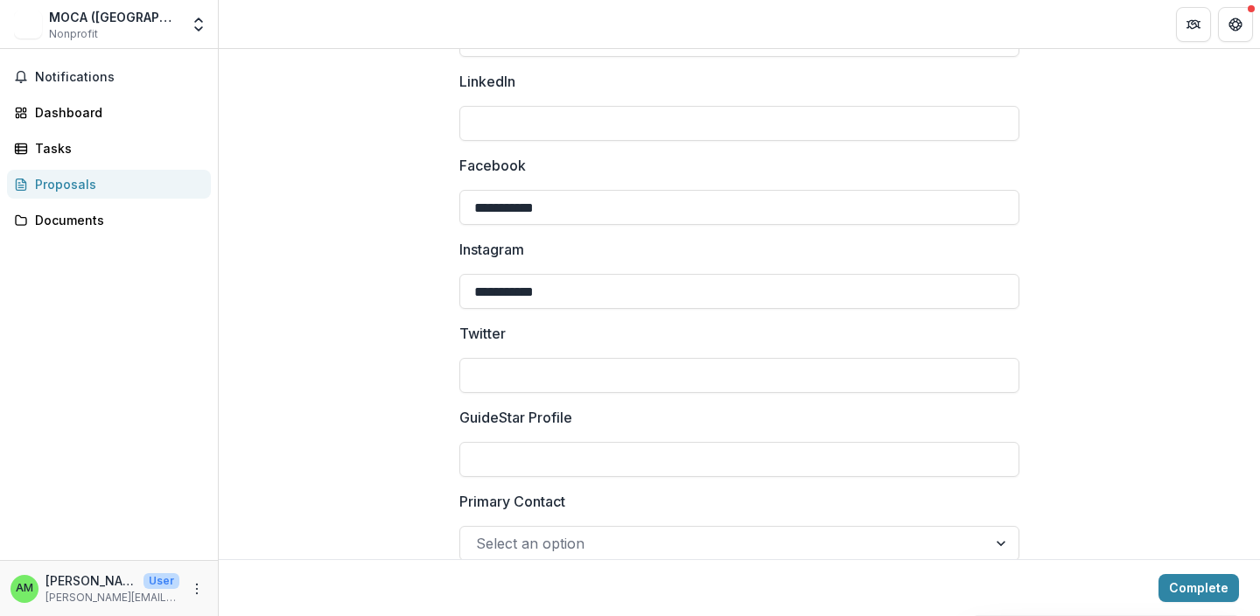
scroll to position [2454, 0]
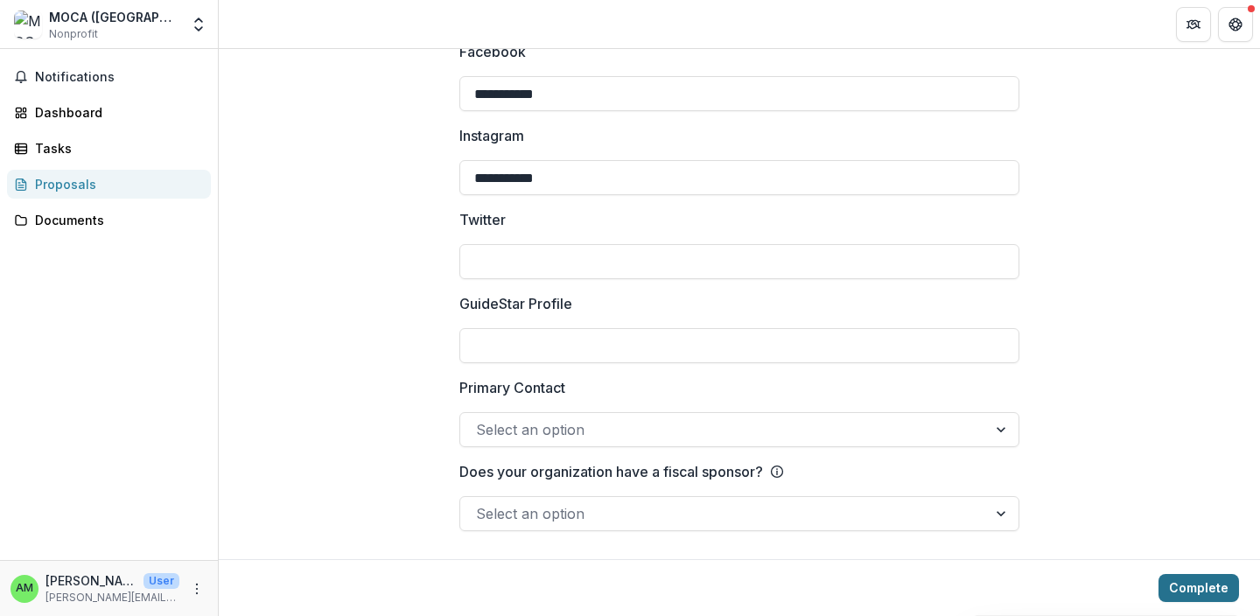
click at [1208, 585] on button "Complete" at bounding box center [1199, 588] width 81 height 28
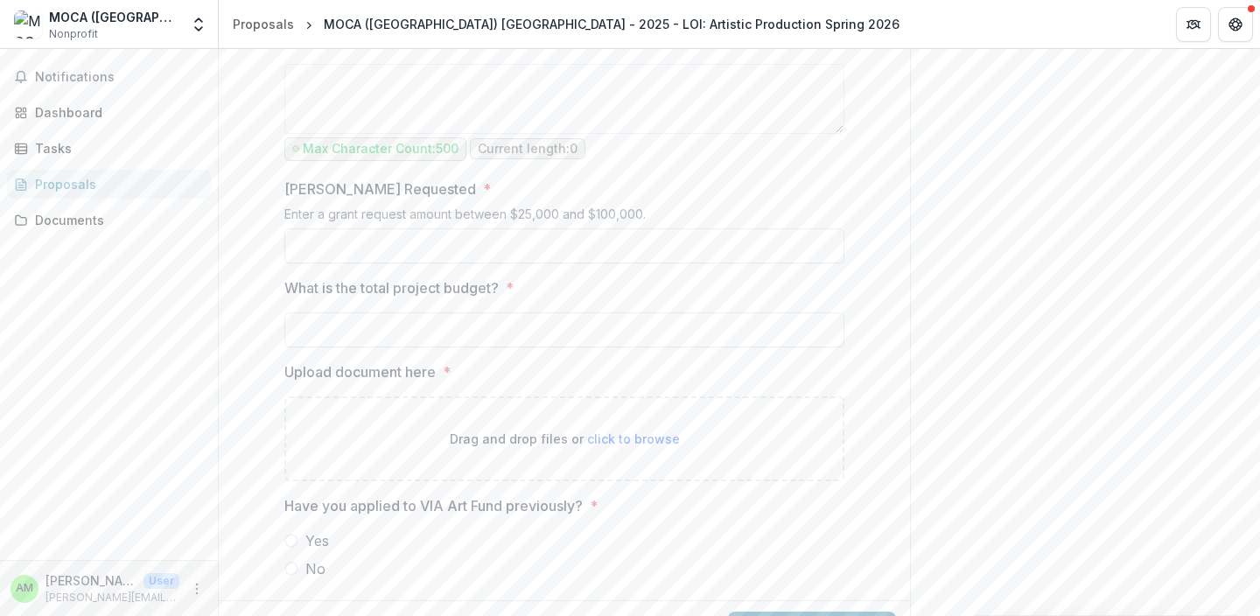
scroll to position [1064, 0]
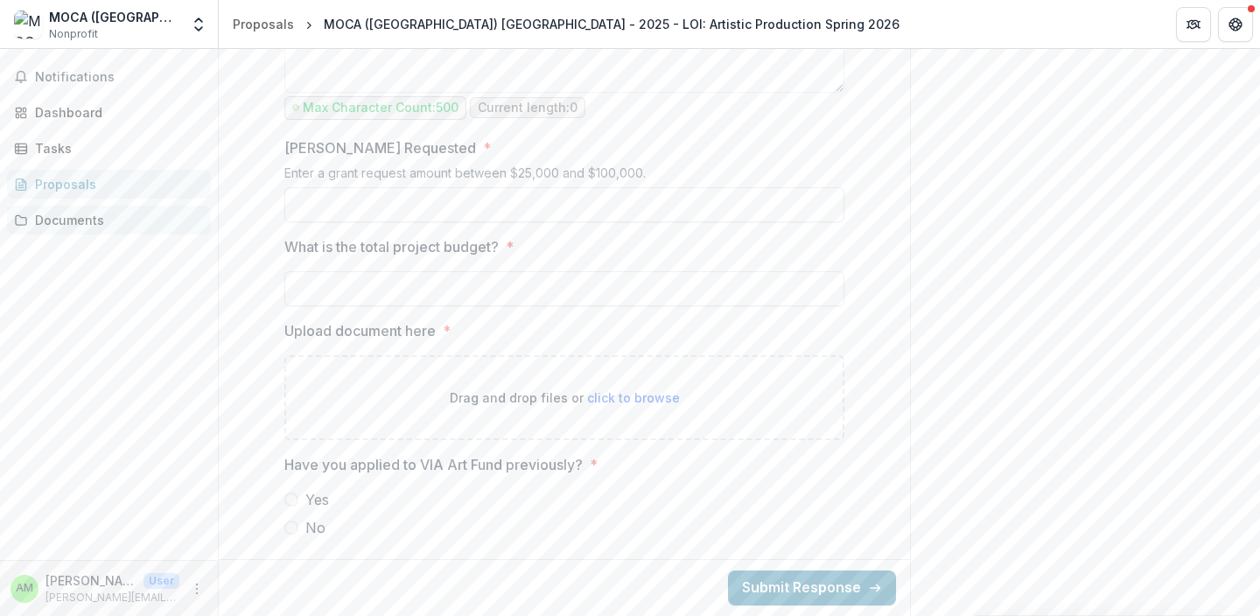
click at [82, 207] on link "Documents" at bounding box center [109, 220] width 204 height 29
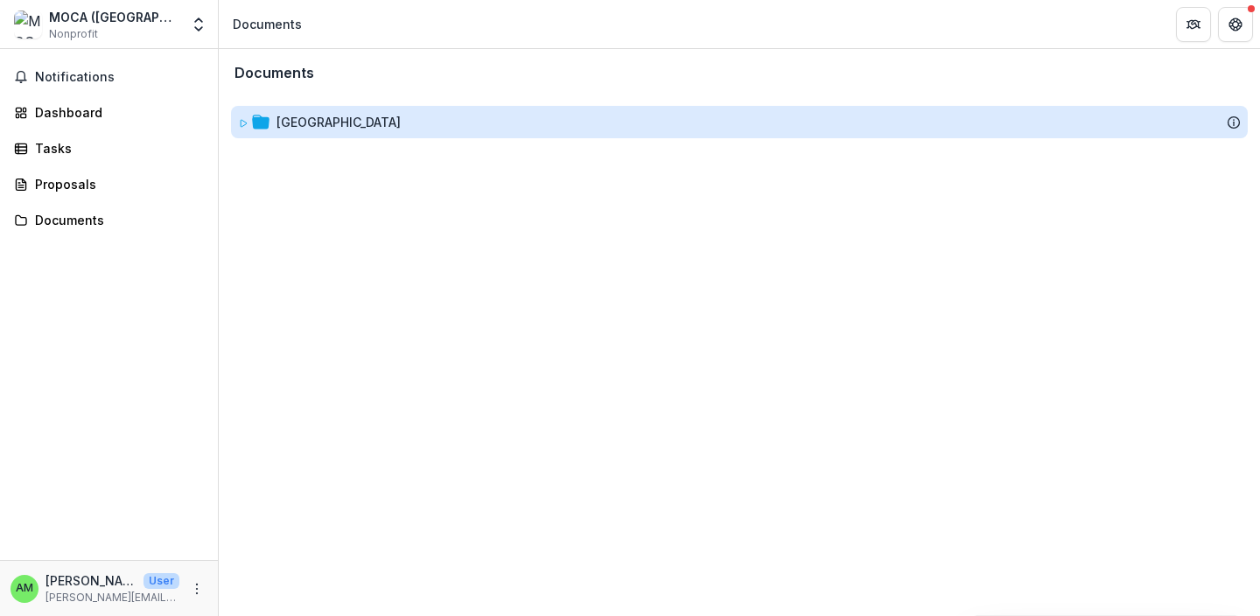
click at [394, 121] on div "[GEOGRAPHIC_DATA]" at bounding box center [339, 122] width 124 height 18
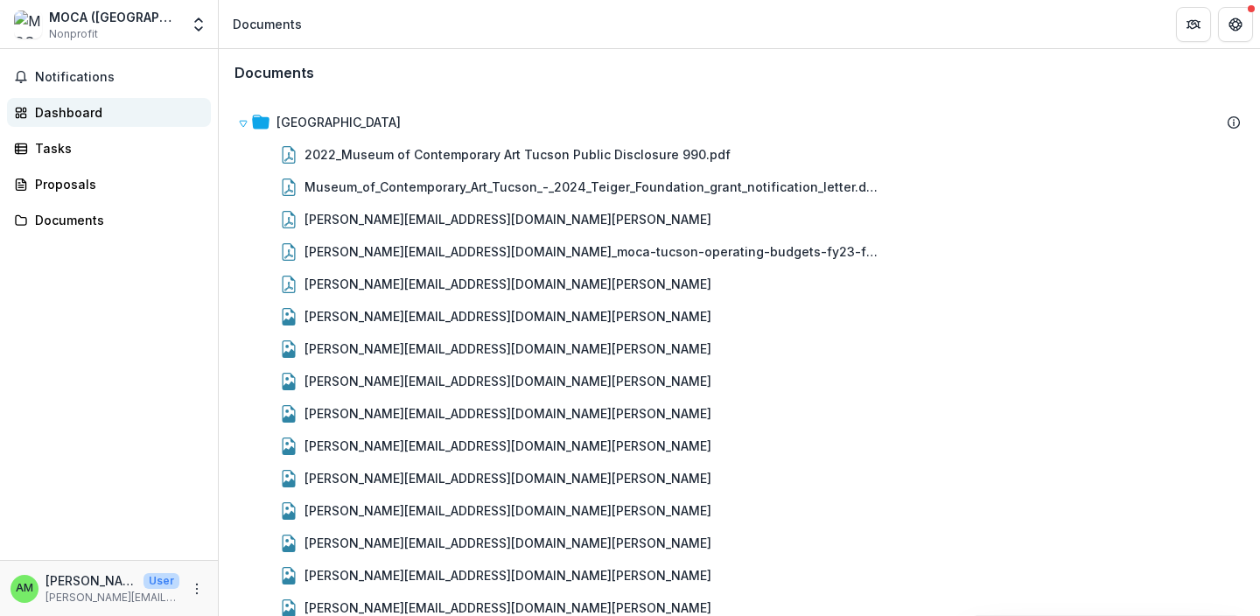
click at [65, 109] on div "Dashboard" at bounding box center [116, 112] width 162 height 18
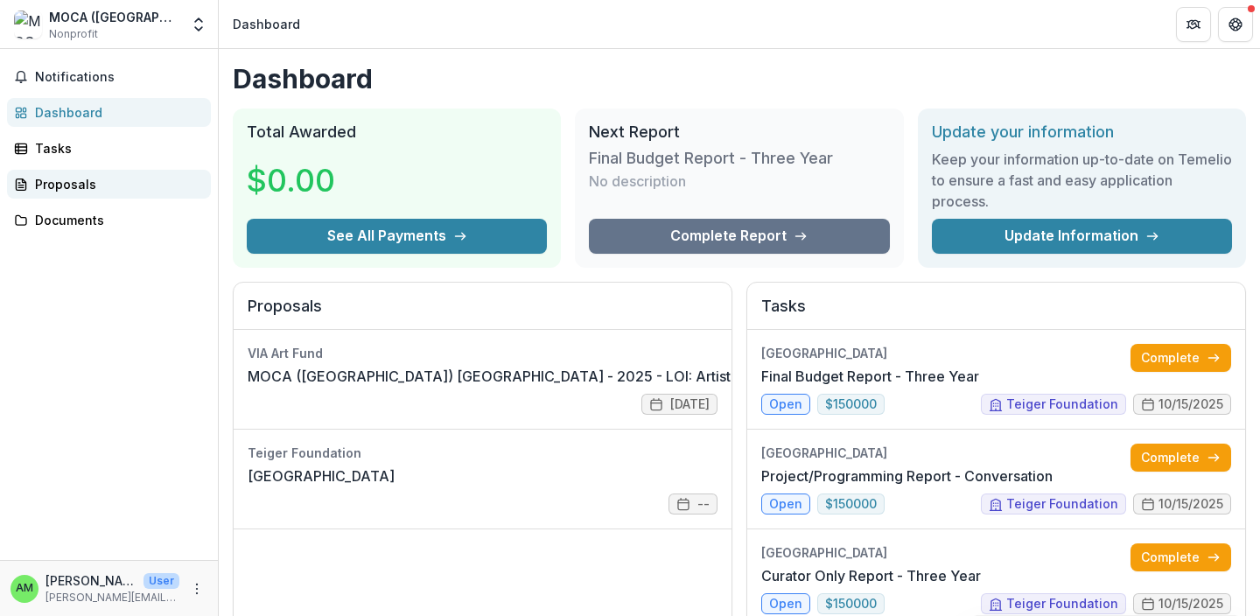
click at [61, 186] on div "Proposals" at bounding box center [116, 184] width 162 height 18
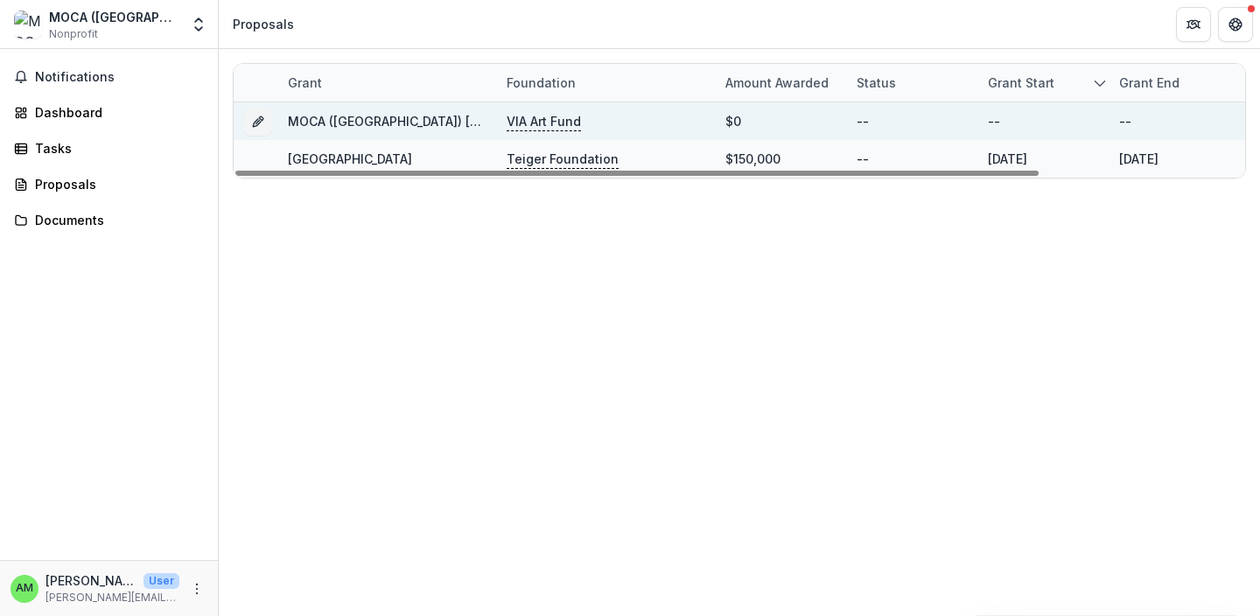
click at [555, 117] on p "VIA Art Fund" at bounding box center [544, 121] width 74 height 19
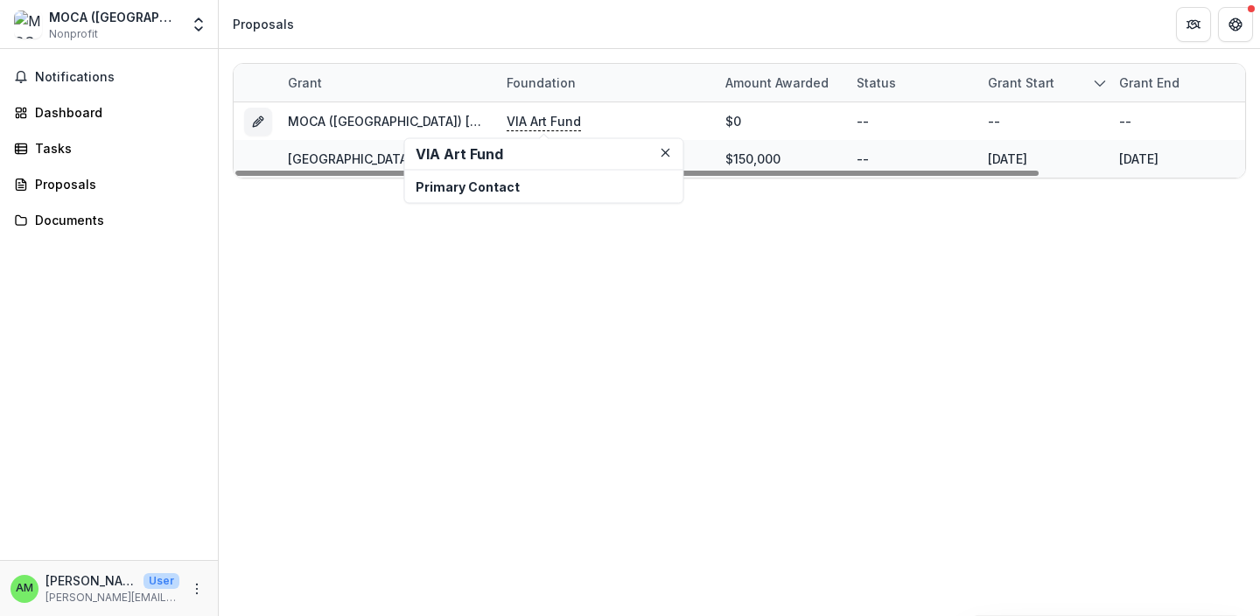
click at [506, 151] on h2 "VIA Art Fund" at bounding box center [544, 154] width 257 height 17
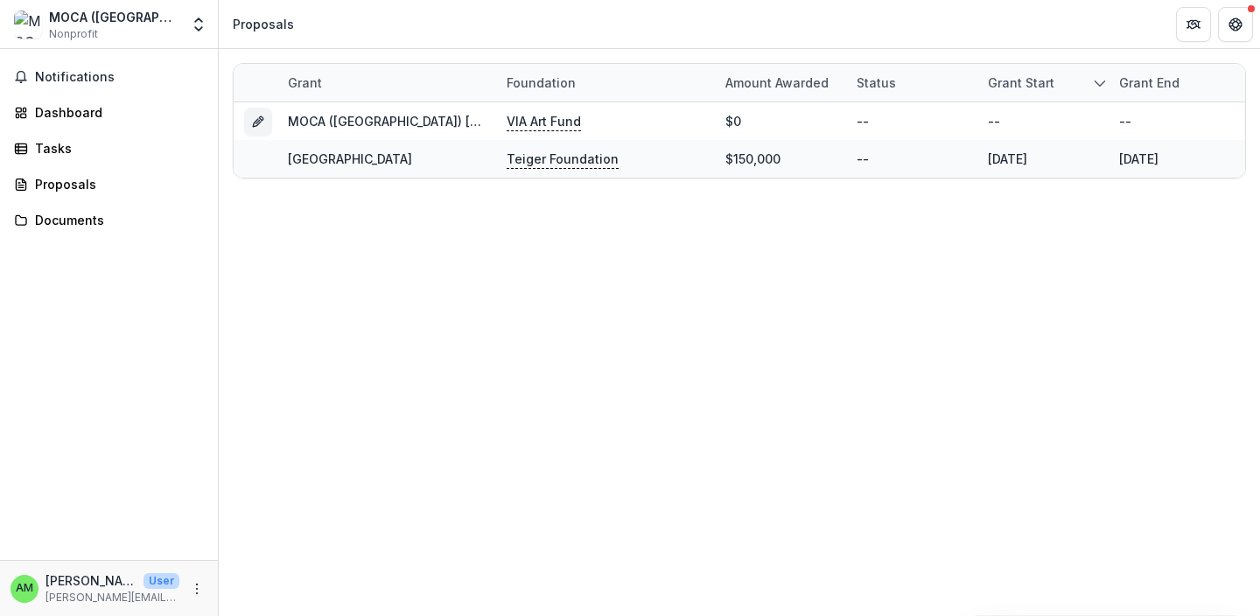
click at [404, 262] on div "Grant Foundation Amount awarded Status Grant start Grant end Due Date Report Du…" at bounding box center [740, 332] width 1042 height 567
